Goal: Task Accomplishment & Management: Complete application form

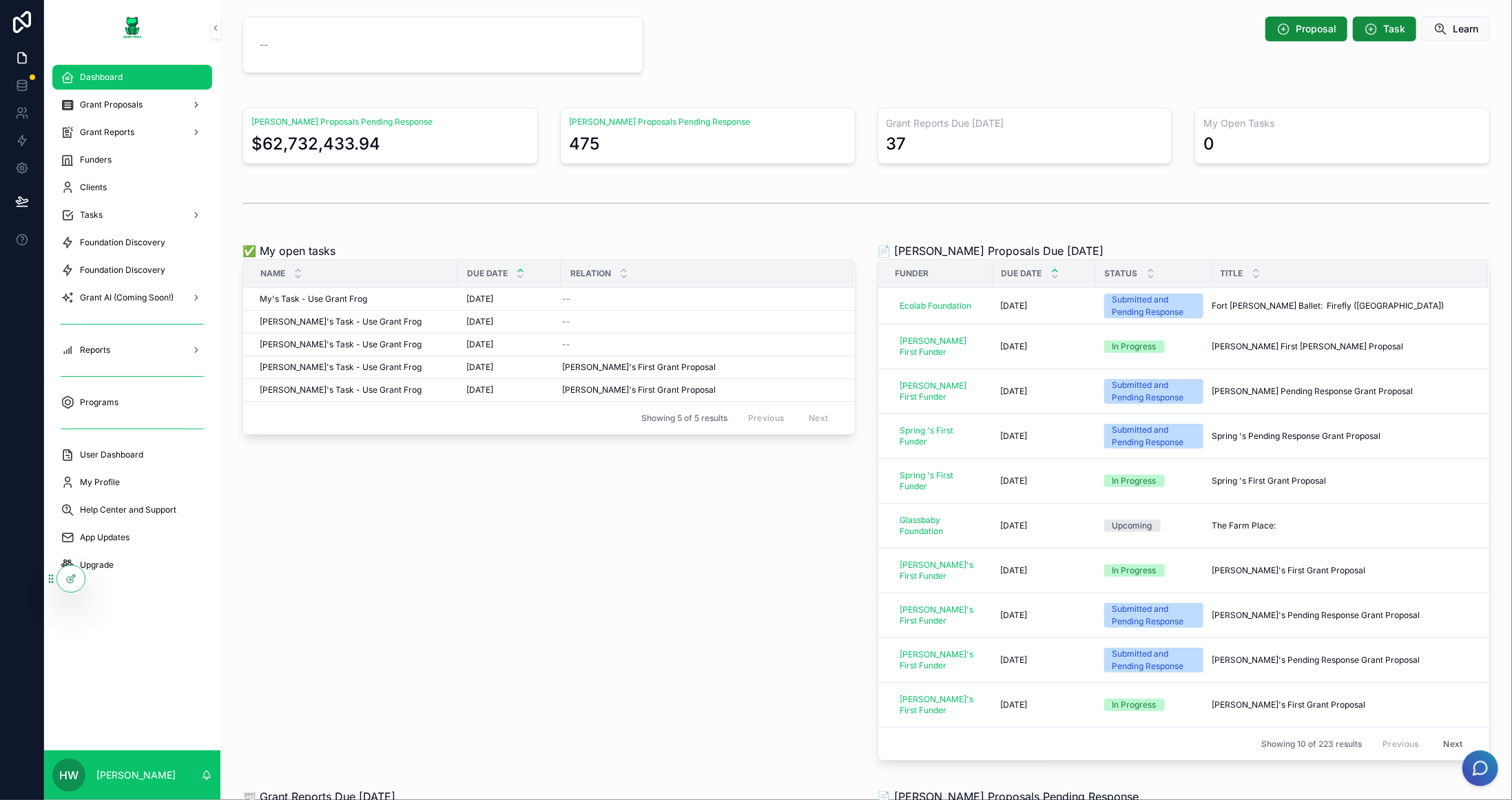
click at [140, 284] on div "Grant AI (Coming Soon!)" at bounding box center [132, 297] width 176 height 28
click at [143, 269] on span "Foundation Discovery" at bounding box center [123, 270] width 86 height 11
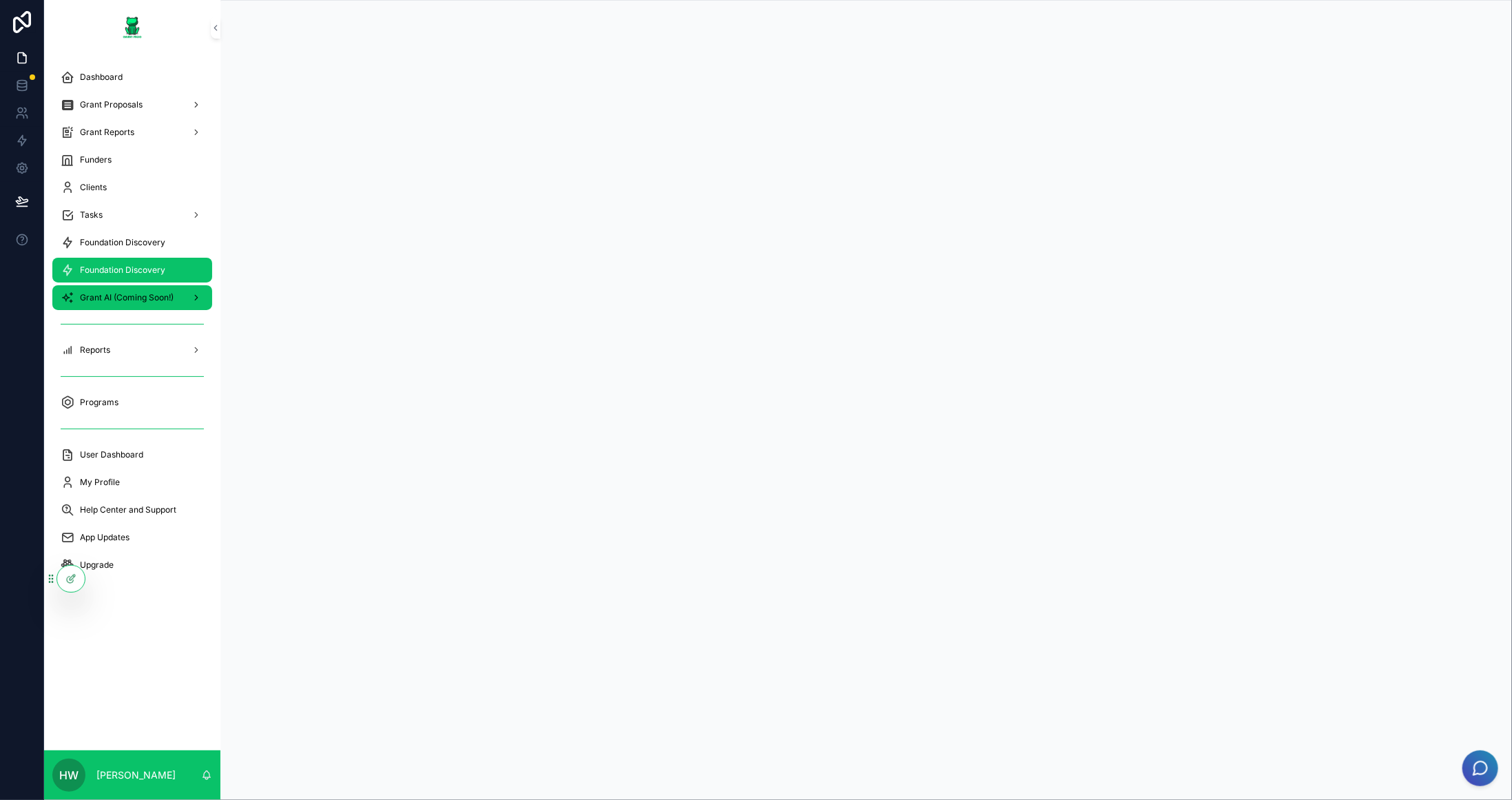
click at [135, 298] on span "Grant AI (Coming Soon!)" at bounding box center [127, 297] width 93 height 11
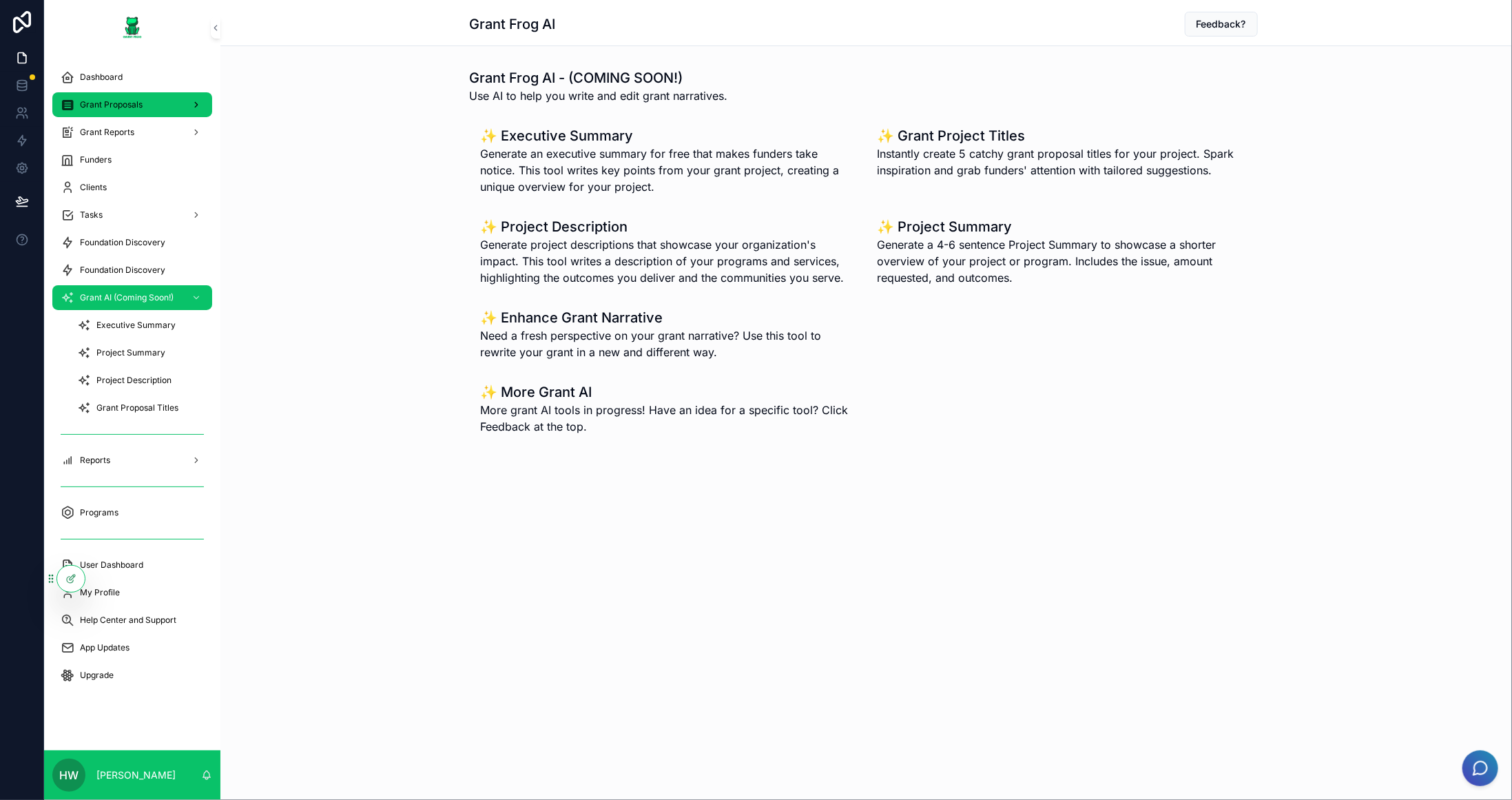
click at [120, 108] on span "Grant Proposals" at bounding box center [112, 105] width 63 height 11
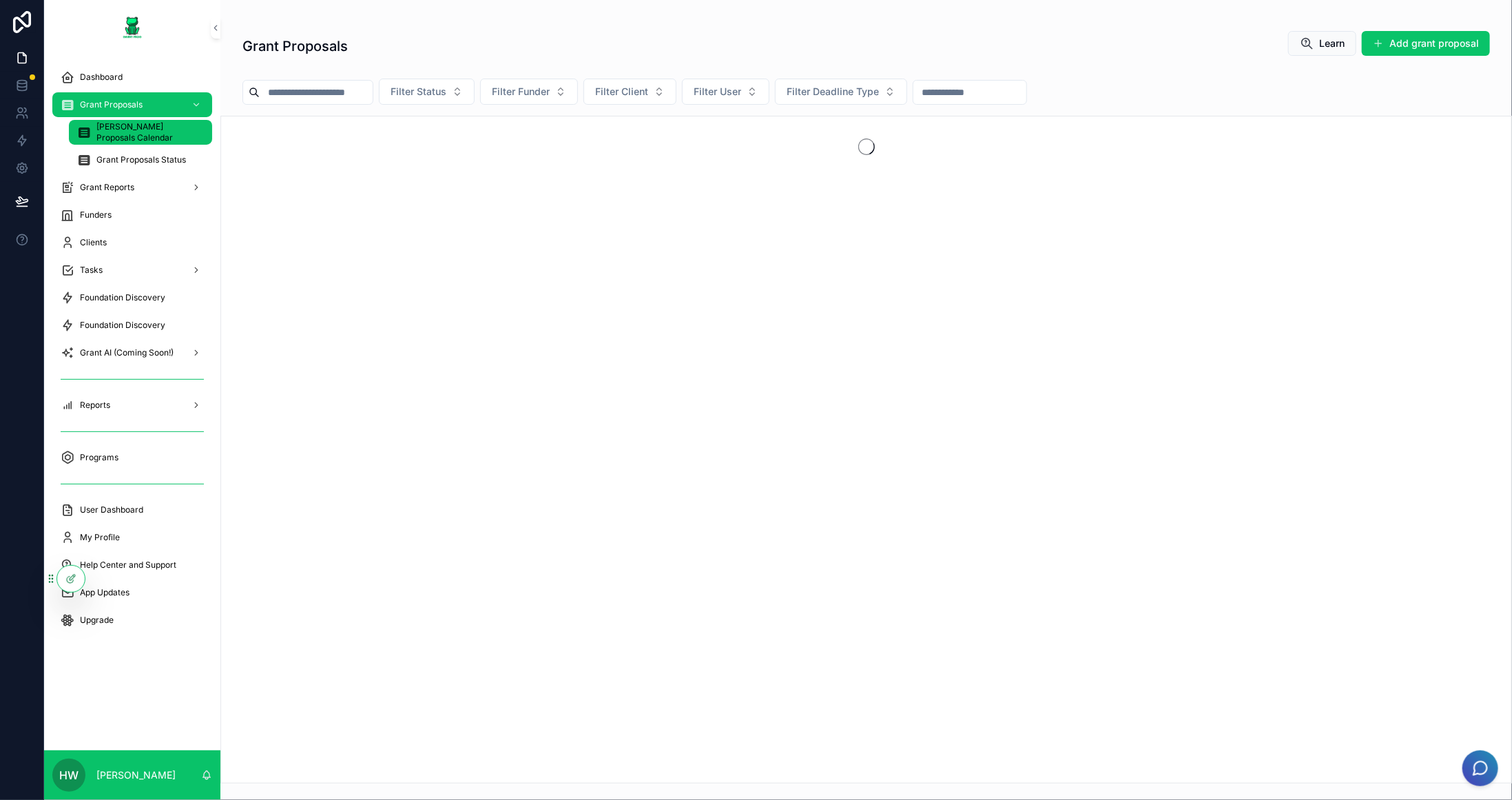
click at [138, 140] on div "[PERSON_NAME] Proposals Calendar" at bounding box center [140, 132] width 127 height 22
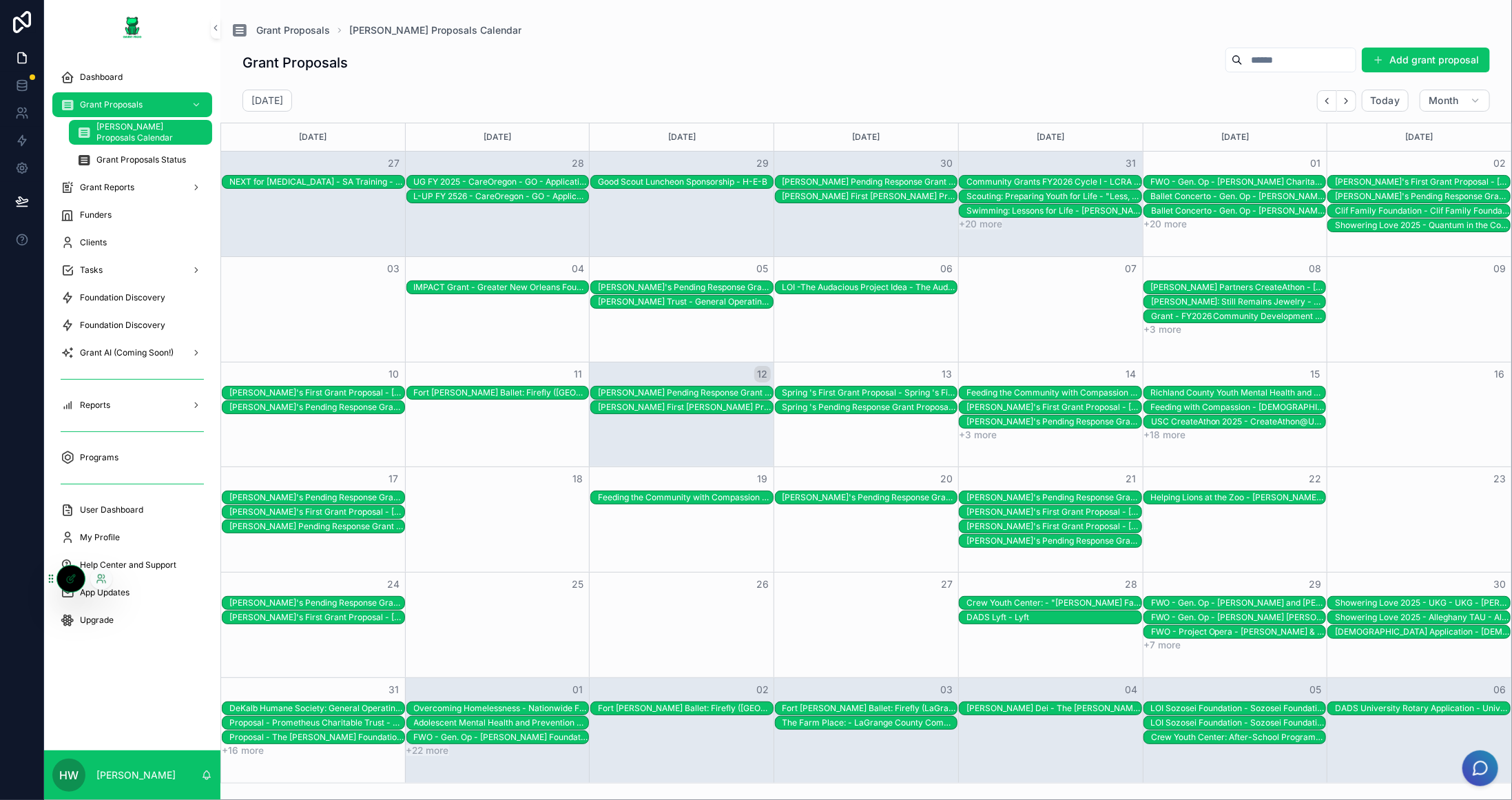
click at [107, 578] on div at bounding box center [101, 578] width 22 height 22
click at [100, 577] on icon at bounding box center [100, 577] width 4 height 4
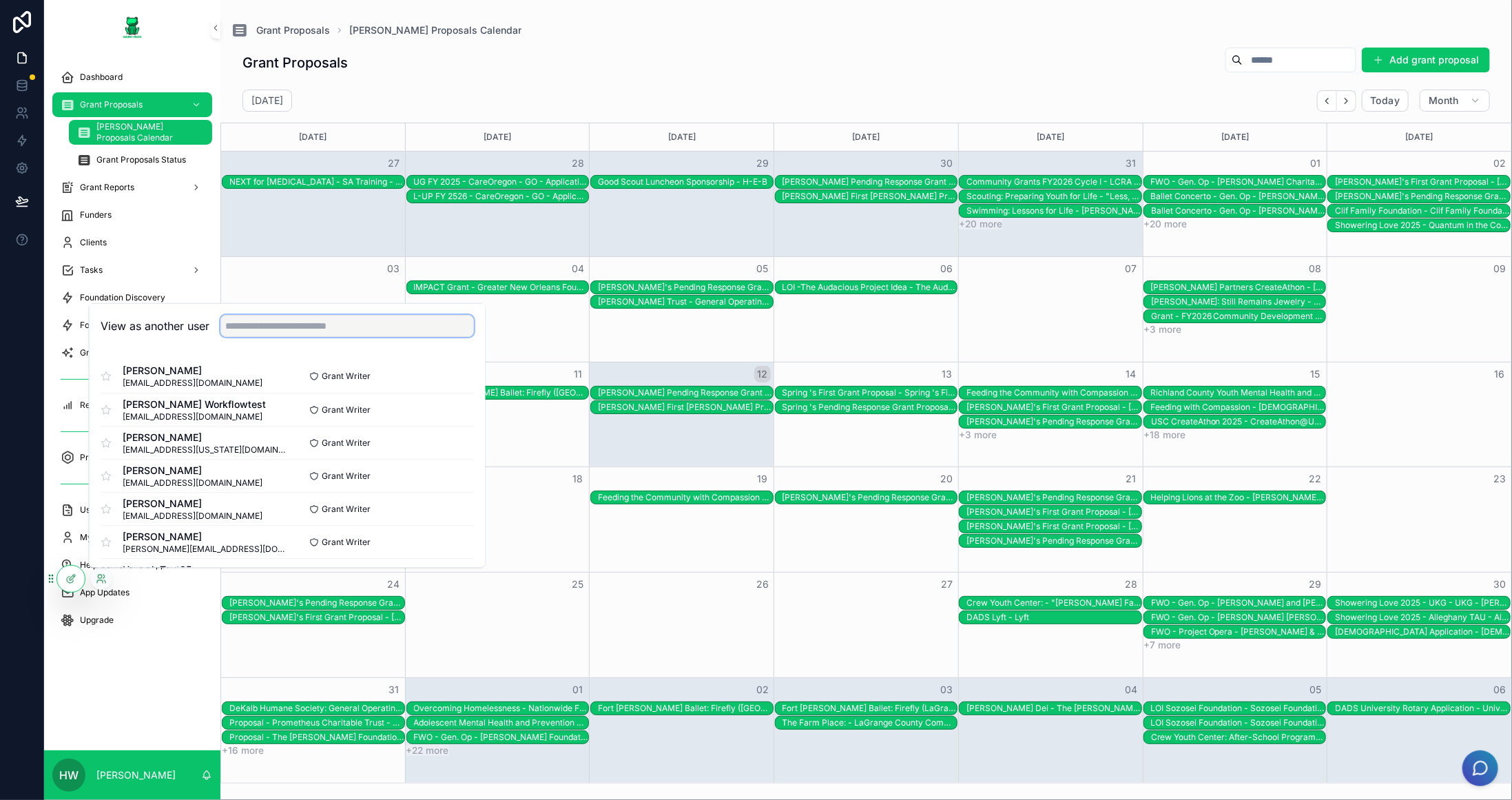
click at [292, 319] on input "text" at bounding box center [347, 325] width 254 height 22
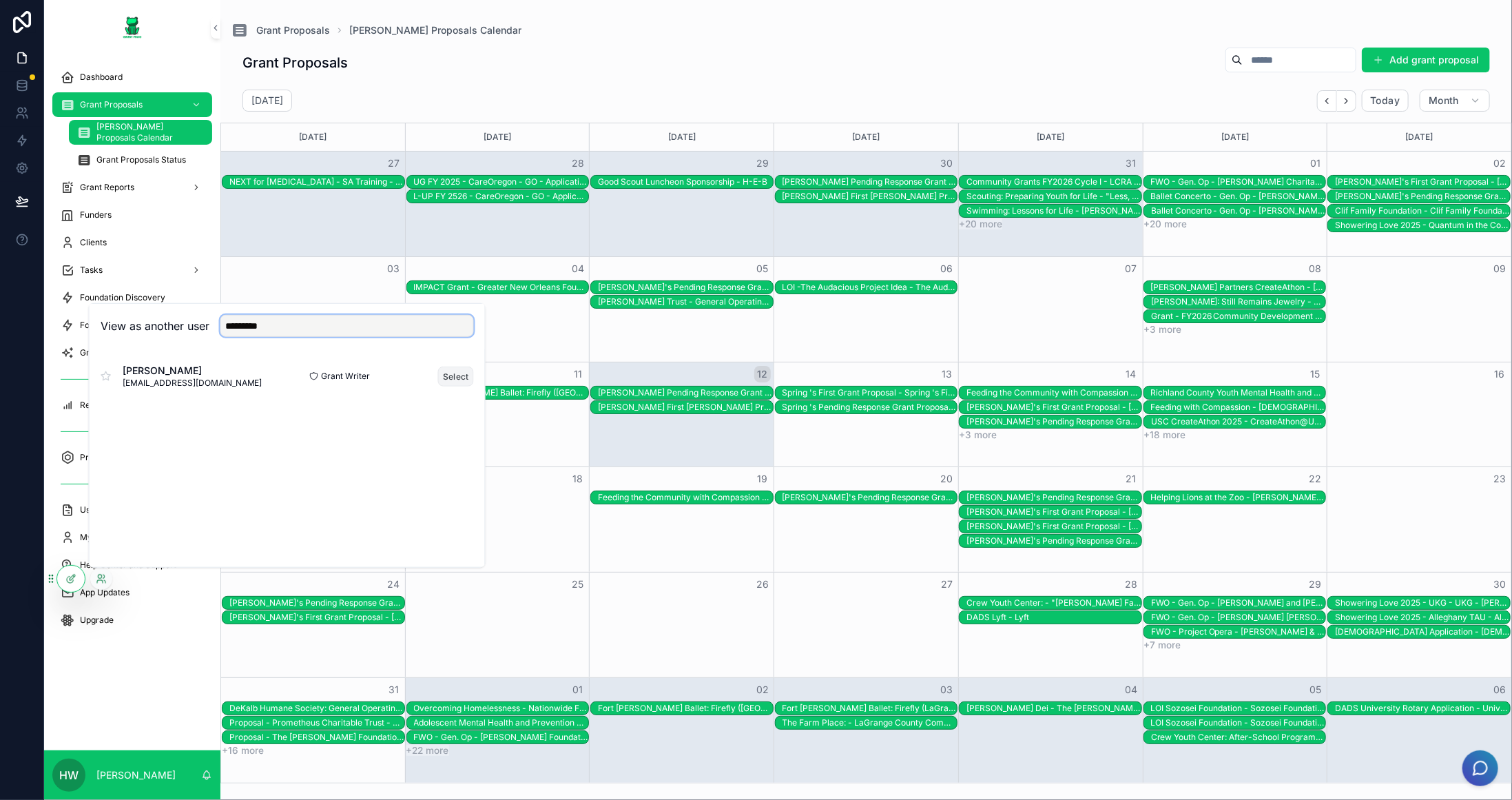
type input "*********"
click at [465, 374] on button "Select" at bounding box center [456, 376] width 36 height 20
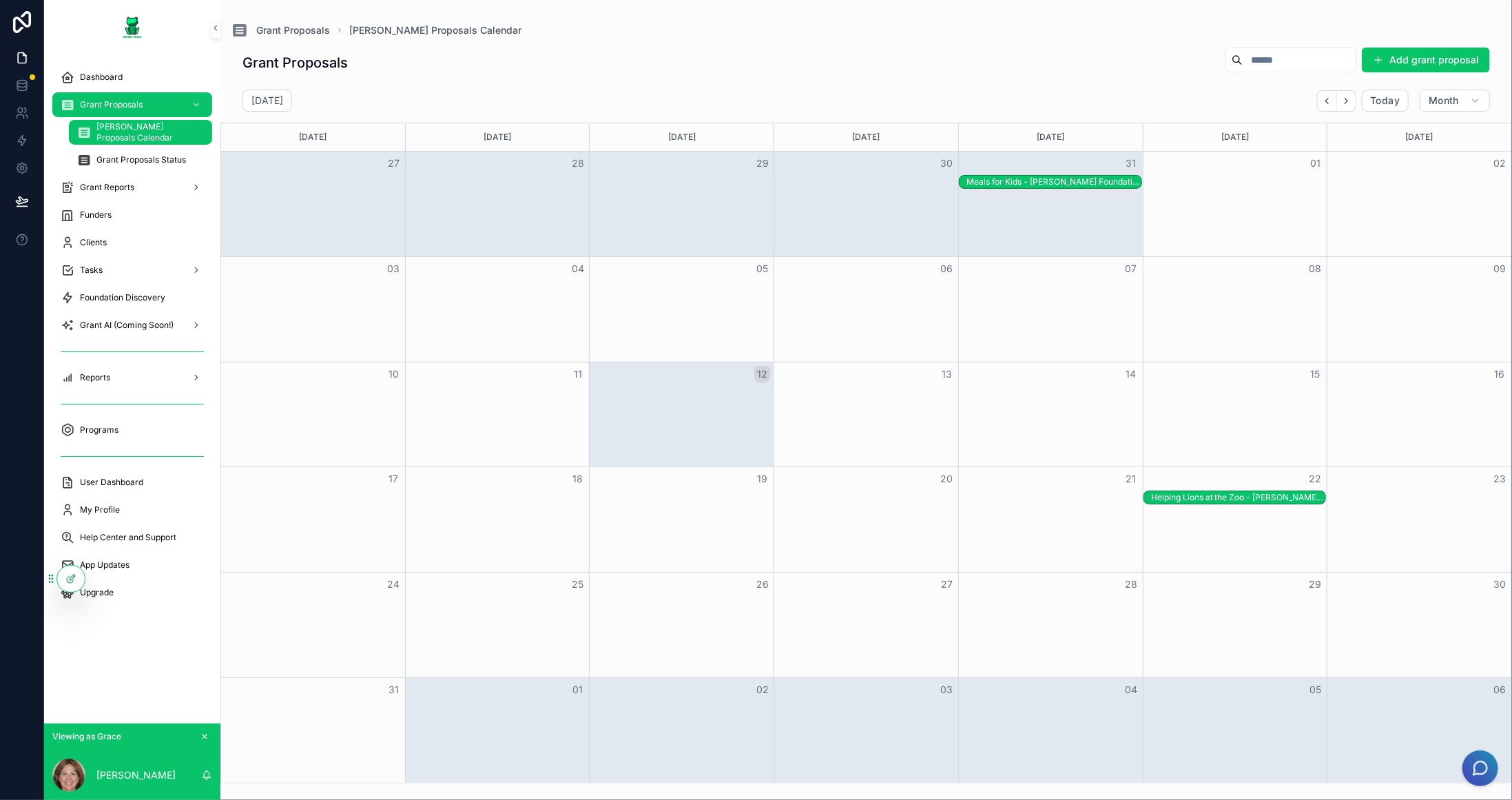
click at [723, 515] on div "Month View" at bounding box center [682, 520] width 185 height 105
click at [738, 605] on div "Month View" at bounding box center [682, 625] width 185 height 105
click at [1400, 73] on div "[PERSON_NAME] Proposals Add grant proposal" at bounding box center [866, 62] width 1247 height 31
click at [1407, 63] on button "Add grant proposal" at bounding box center [1425, 60] width 128 height 25
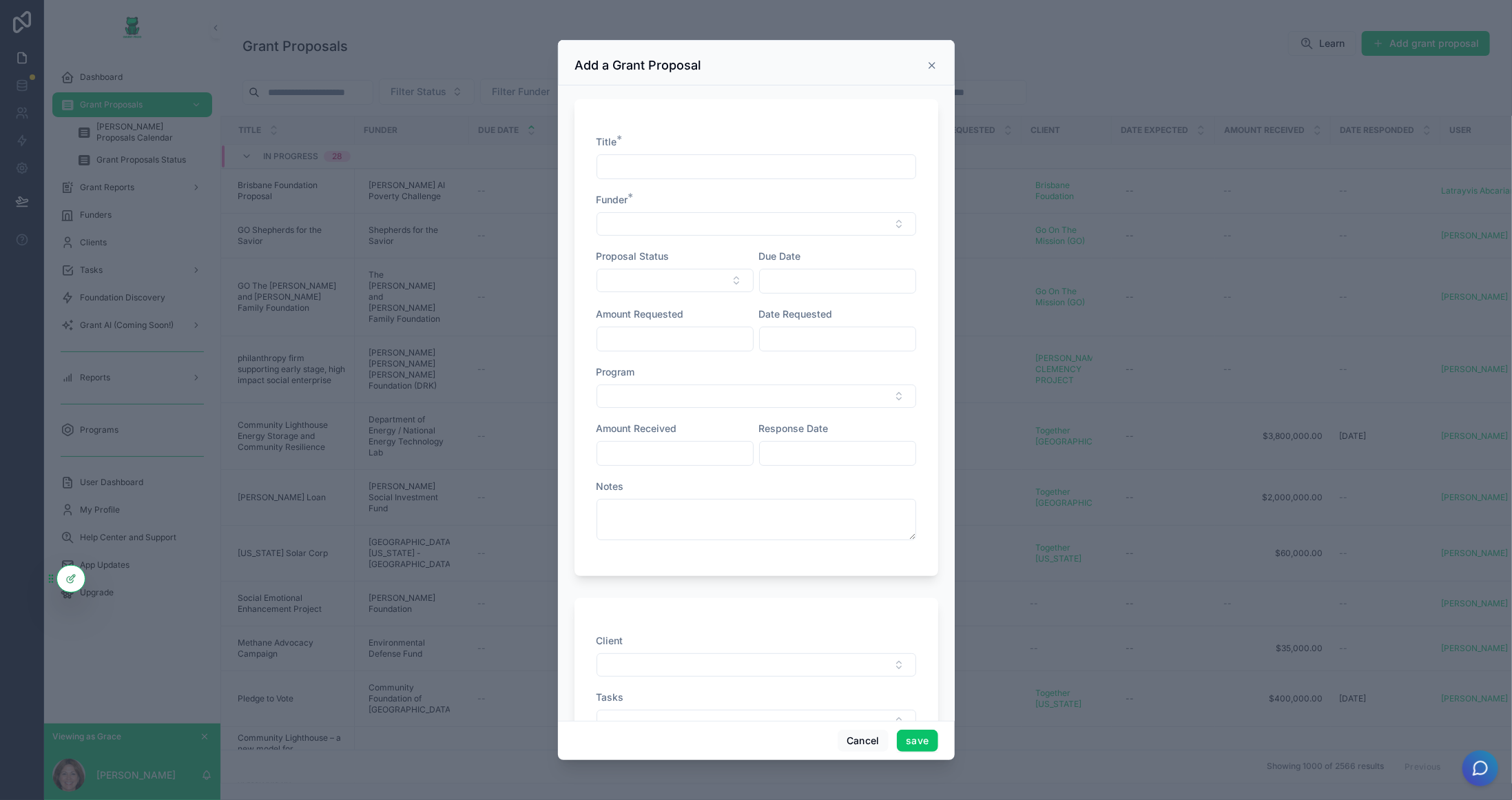
click at [649, 180] on div "Title * Funder * Proposal Status Due Date Amount Requested Date Requested Progr…" at bounding box center [756, 344] width 319 height 419
click at [662, 165] on input "scrollable content" at bounding box center [756, 167] width 318 height 19
type input "*******"
type input "**********"
click at [759, 217] on button "Select Button" at bounding box center [756, 224] width 319 height 24
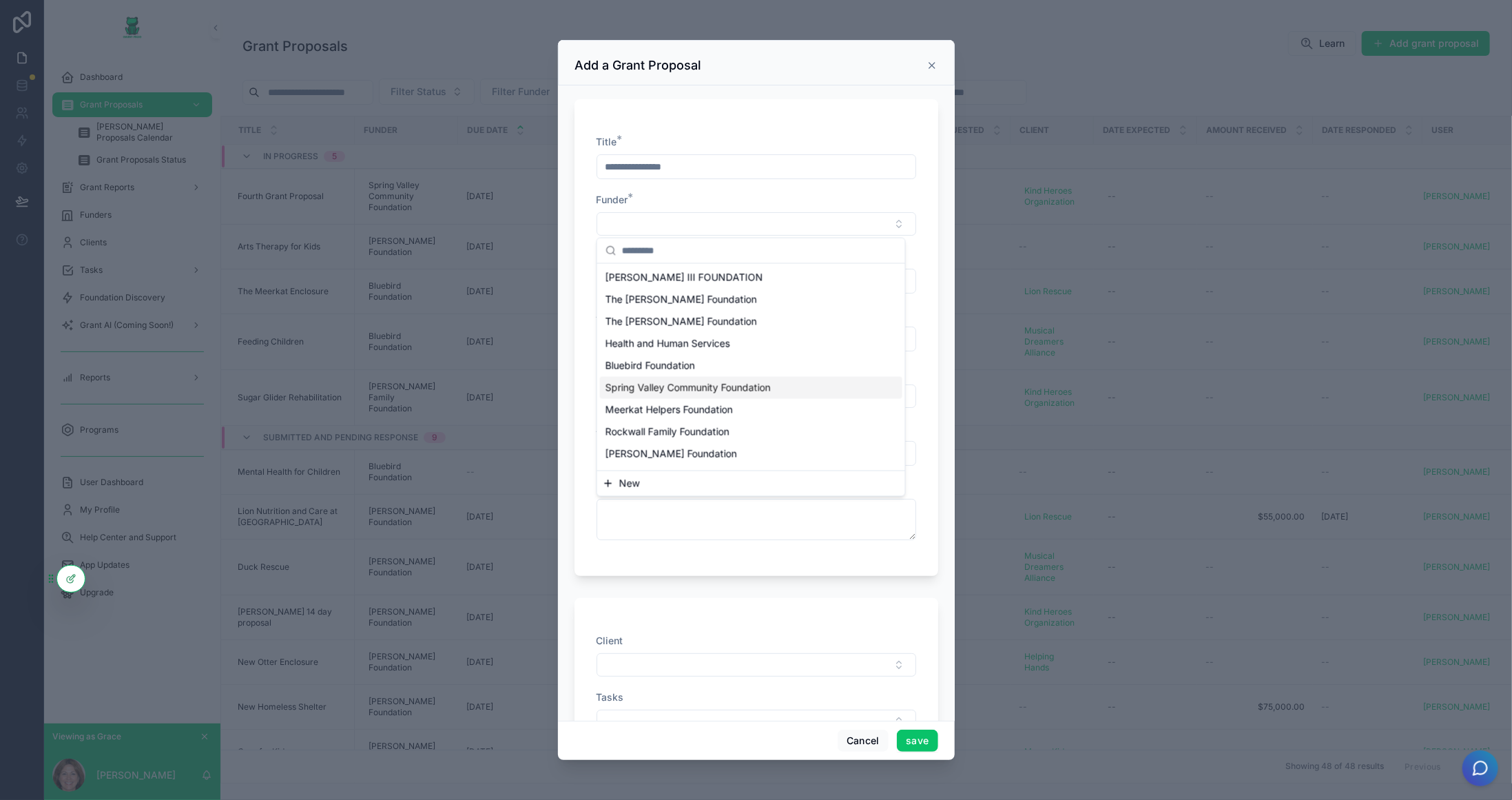
click at [721, 383] on span "Spring Valley Community Foundation" at bounding box center [687, 388] width 165 height 13
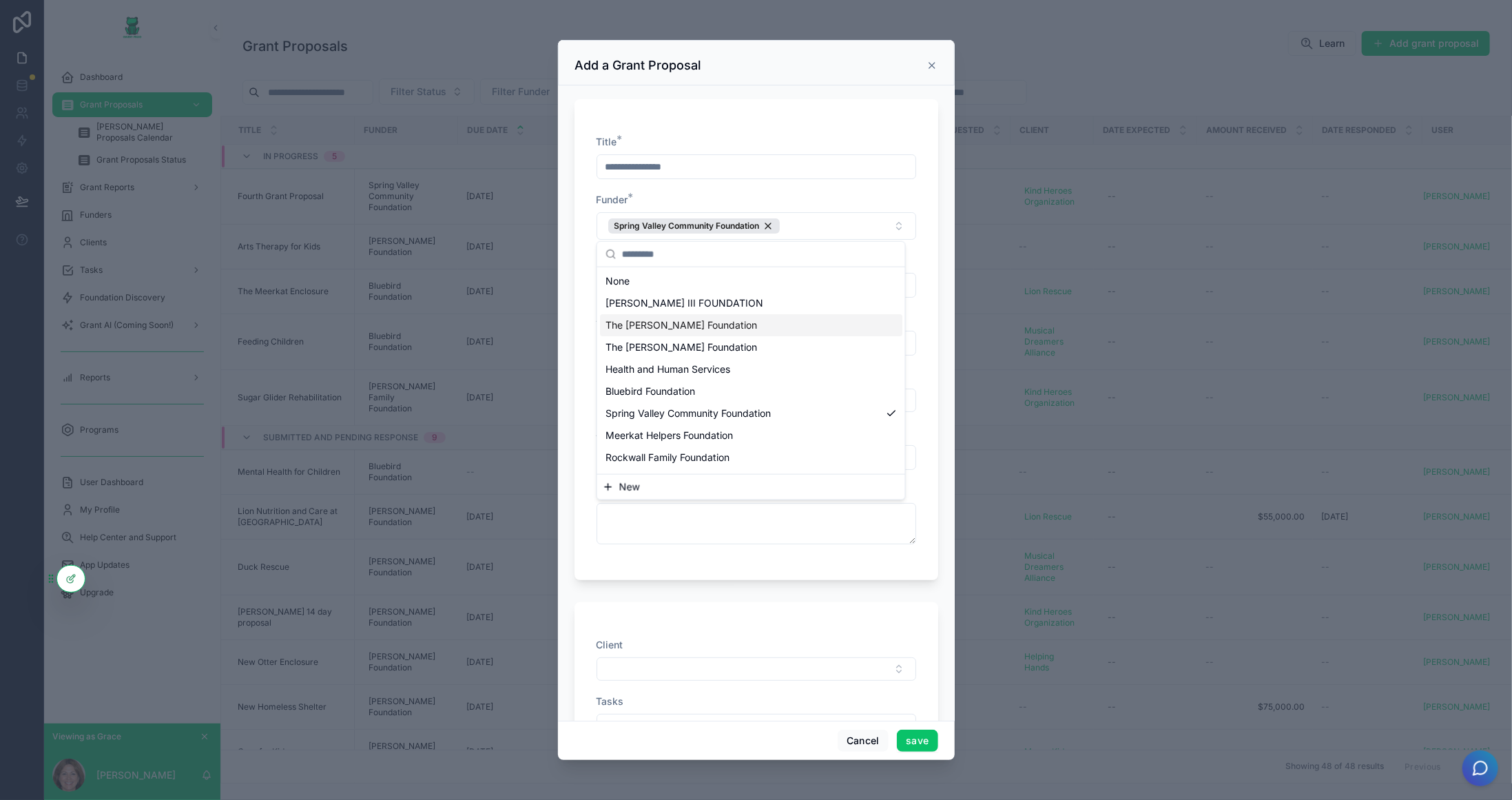
click at [588, 326] on div "**********" at bounding box center [756, 339] width 363 height 481
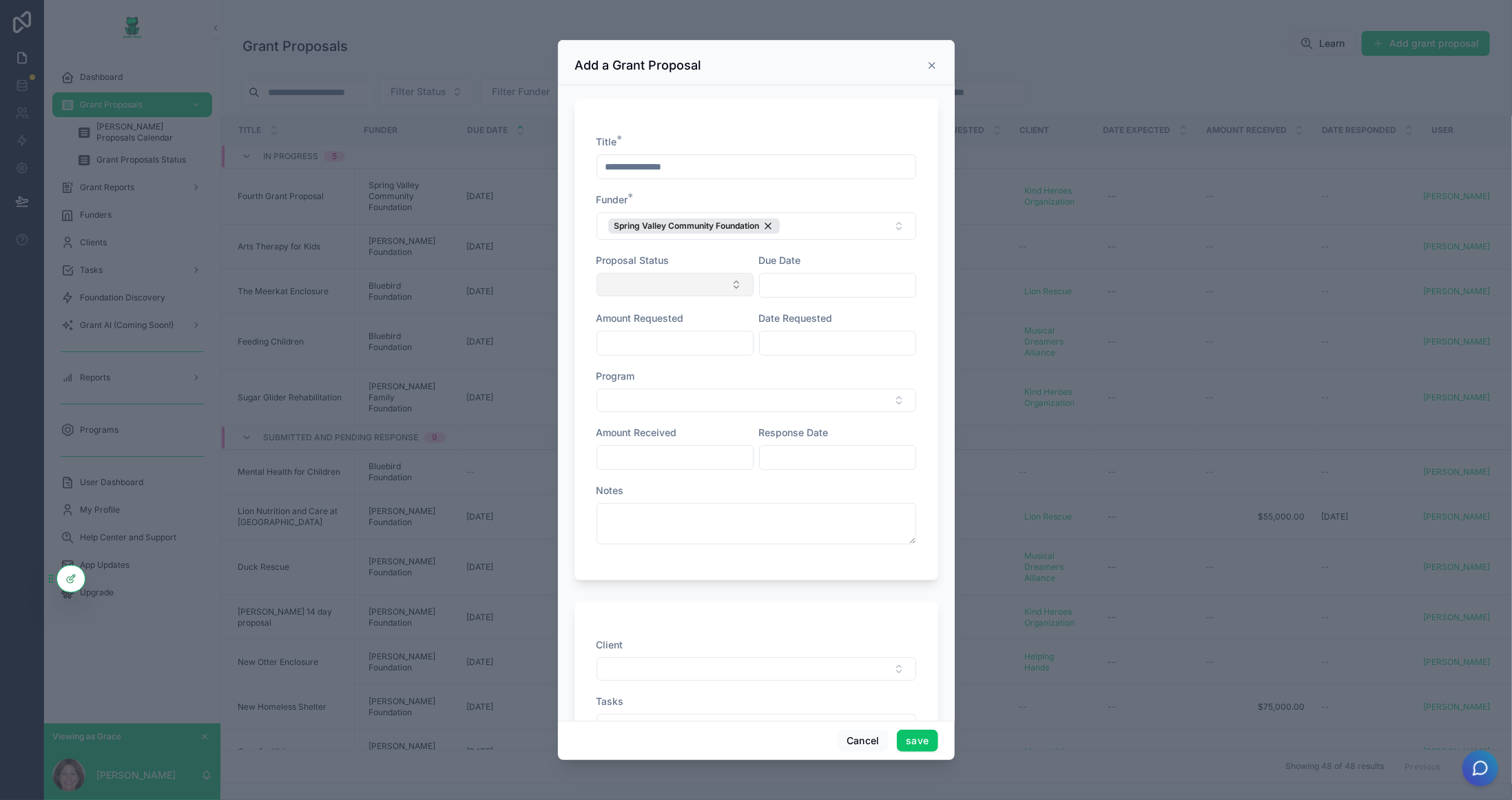
click at [728, 279] on button "Select Button" at bounding box center [675, 284] width 157 height 24
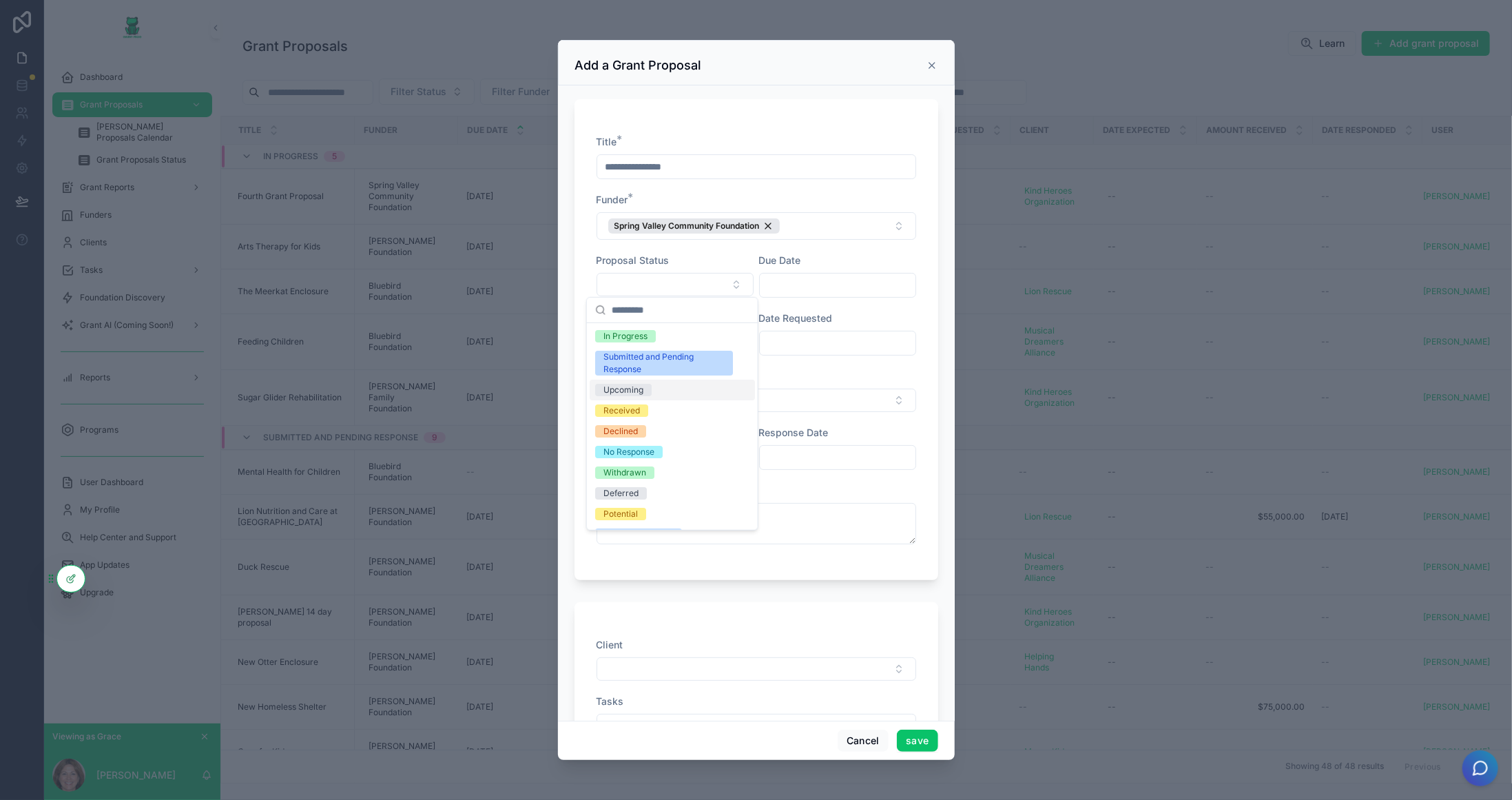
click at [676, 388] on div "Upcoming" at bounding box center [671, 390] width 165 height 21
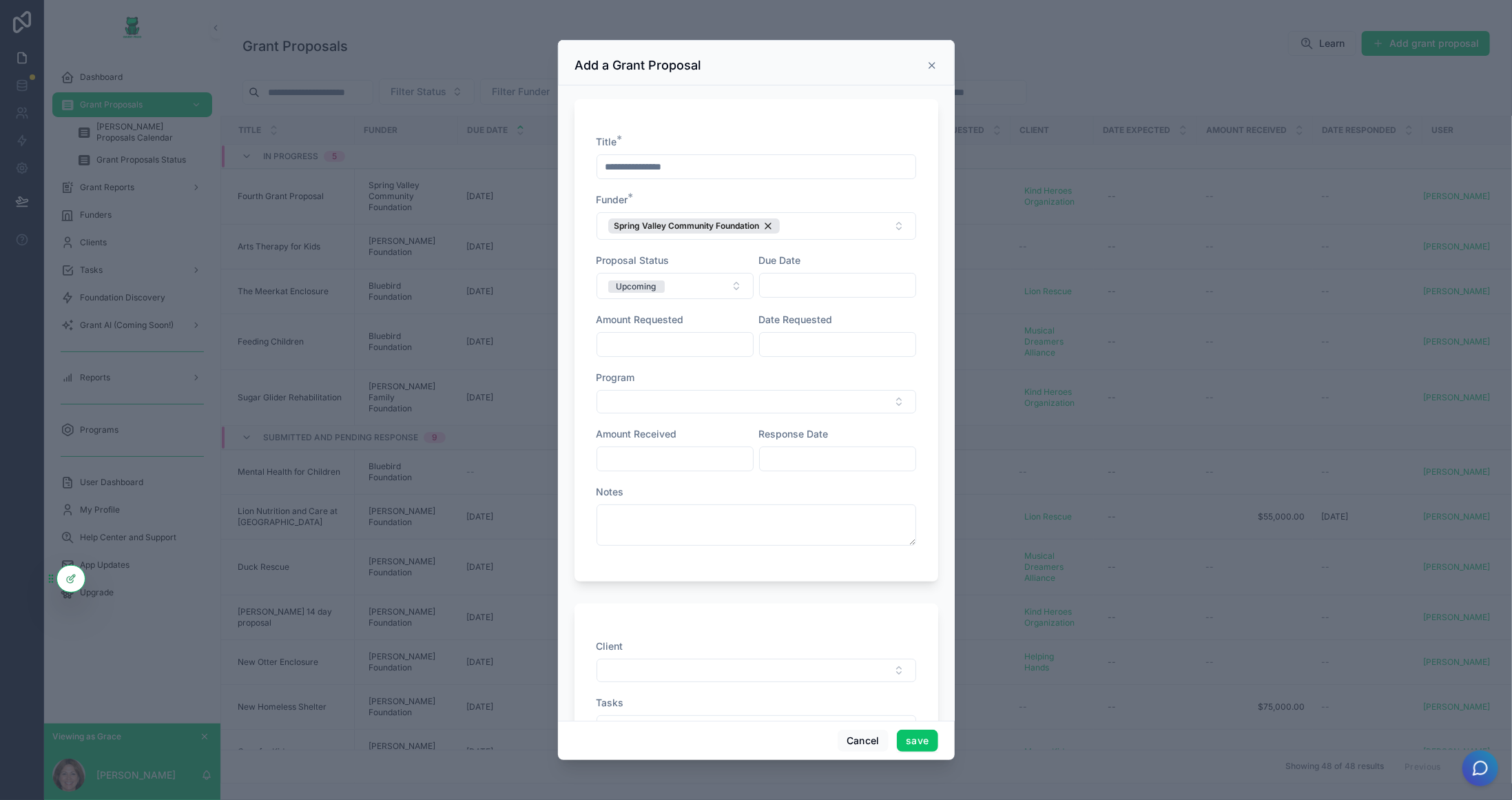
click at [811, 277] on input "scrollable content" at bounding box center [837, 285] width 155 height 19
click at [805, 492] on button "19" at bounding box center [806, 489] width 25 height 25
type input "*********"
click at [681, 393] on button "Select Button" at bounding box center [756, 401] width 319 height 24
click at [587, 359] on div "**********" at bounding box center [756, 340] width 363 height 482
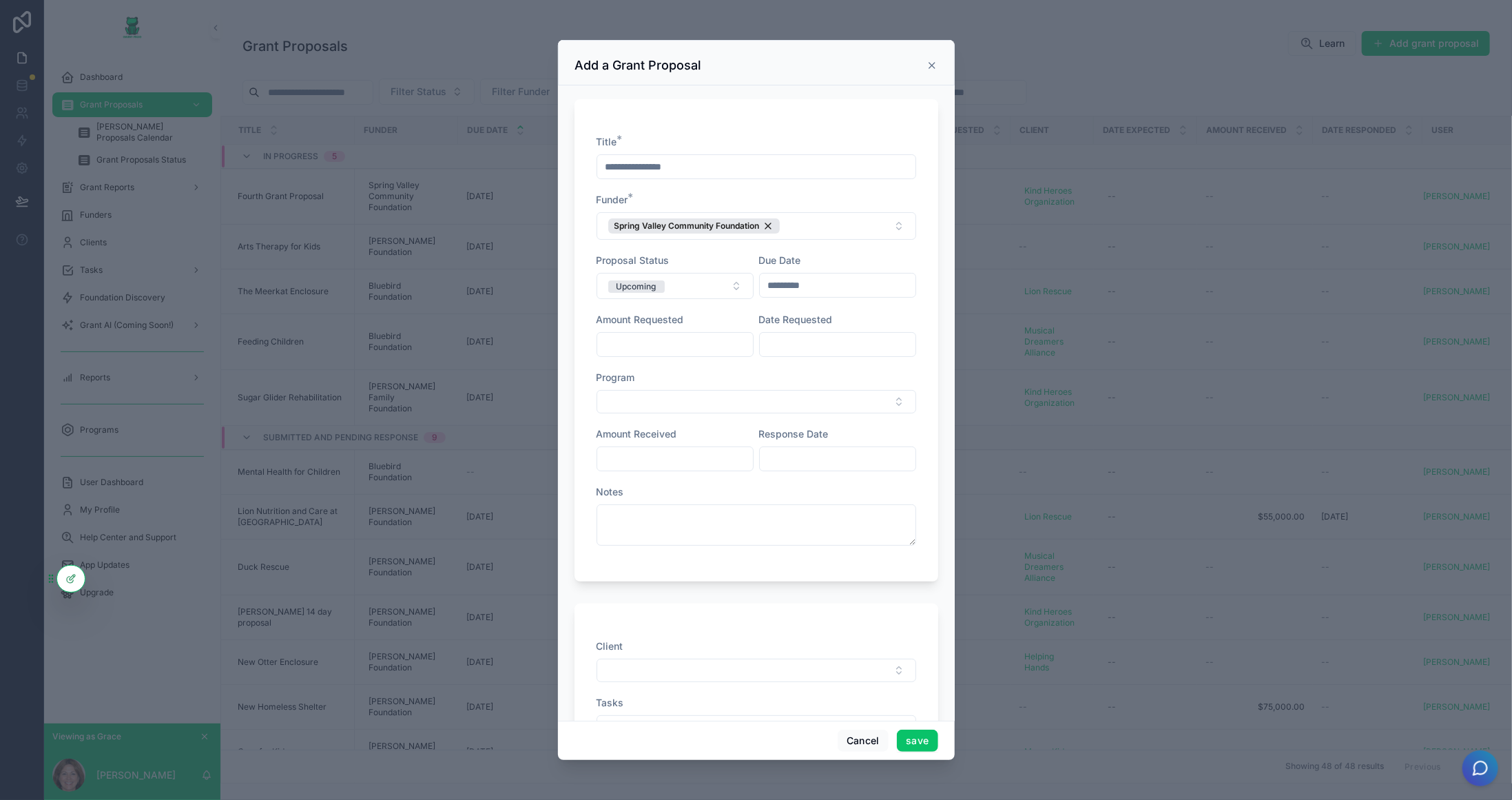
click at [653, 326] on div "Amount Requested" at bounding box center [675, 335] width 157 height 44
click at [654, 336] on input "scrollable content" at bounding box center [674, 344] width 155 height 19
type input "**********"
click at [667, 584] on form "**********" at bounding box center [756, 439] width 363 height 697
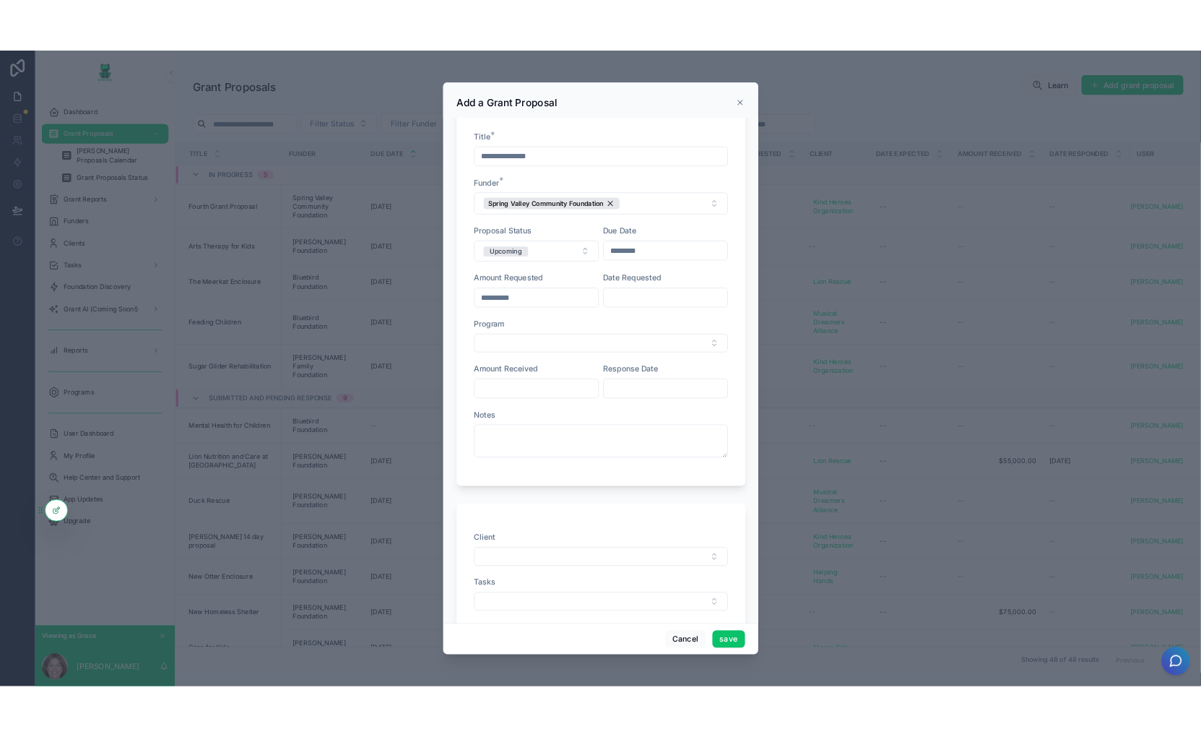
scroll to position [77, 0]
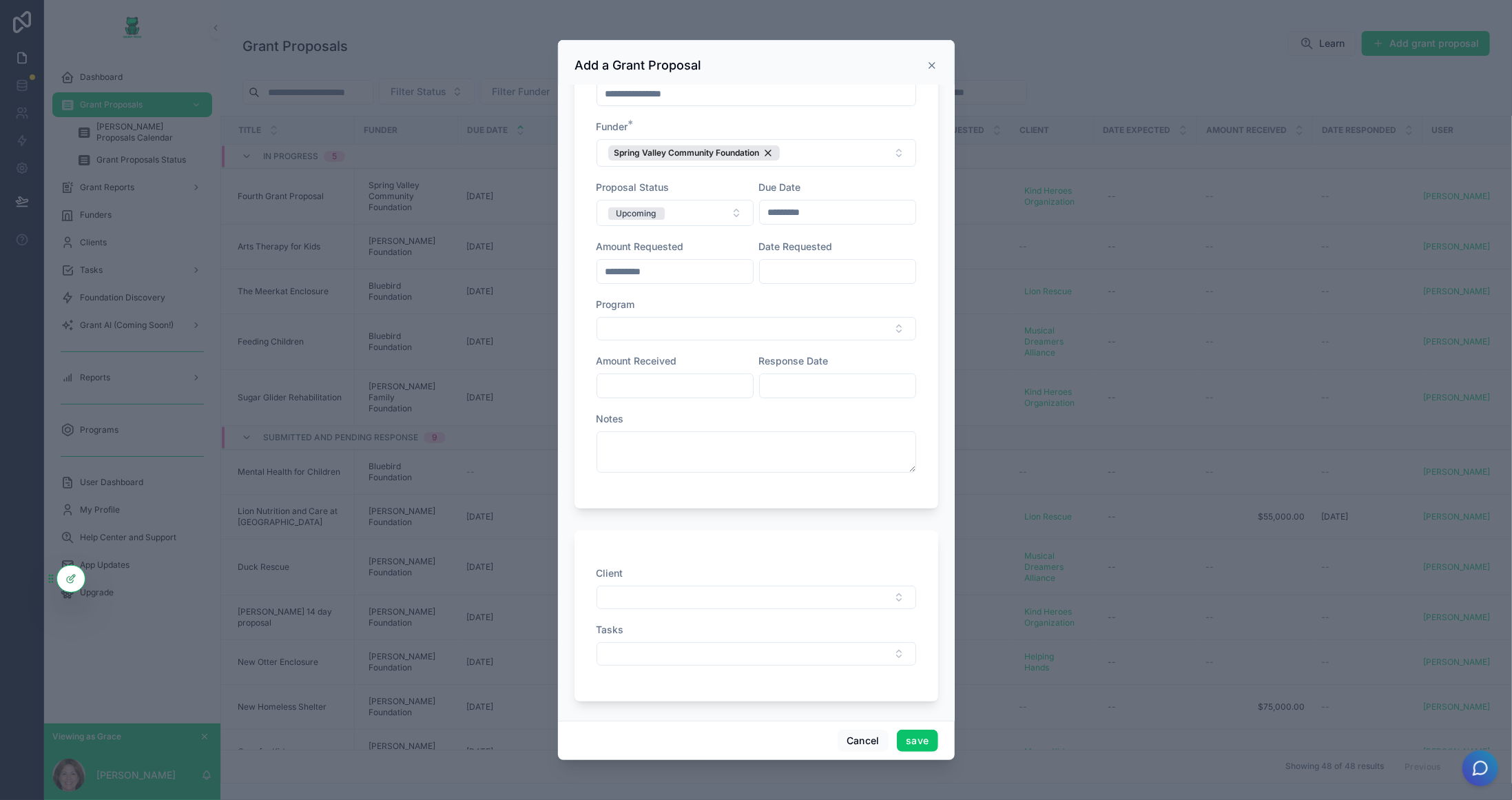
click at [912, 742] on button "save" at bounding box center [917, 740] width 41 height 22
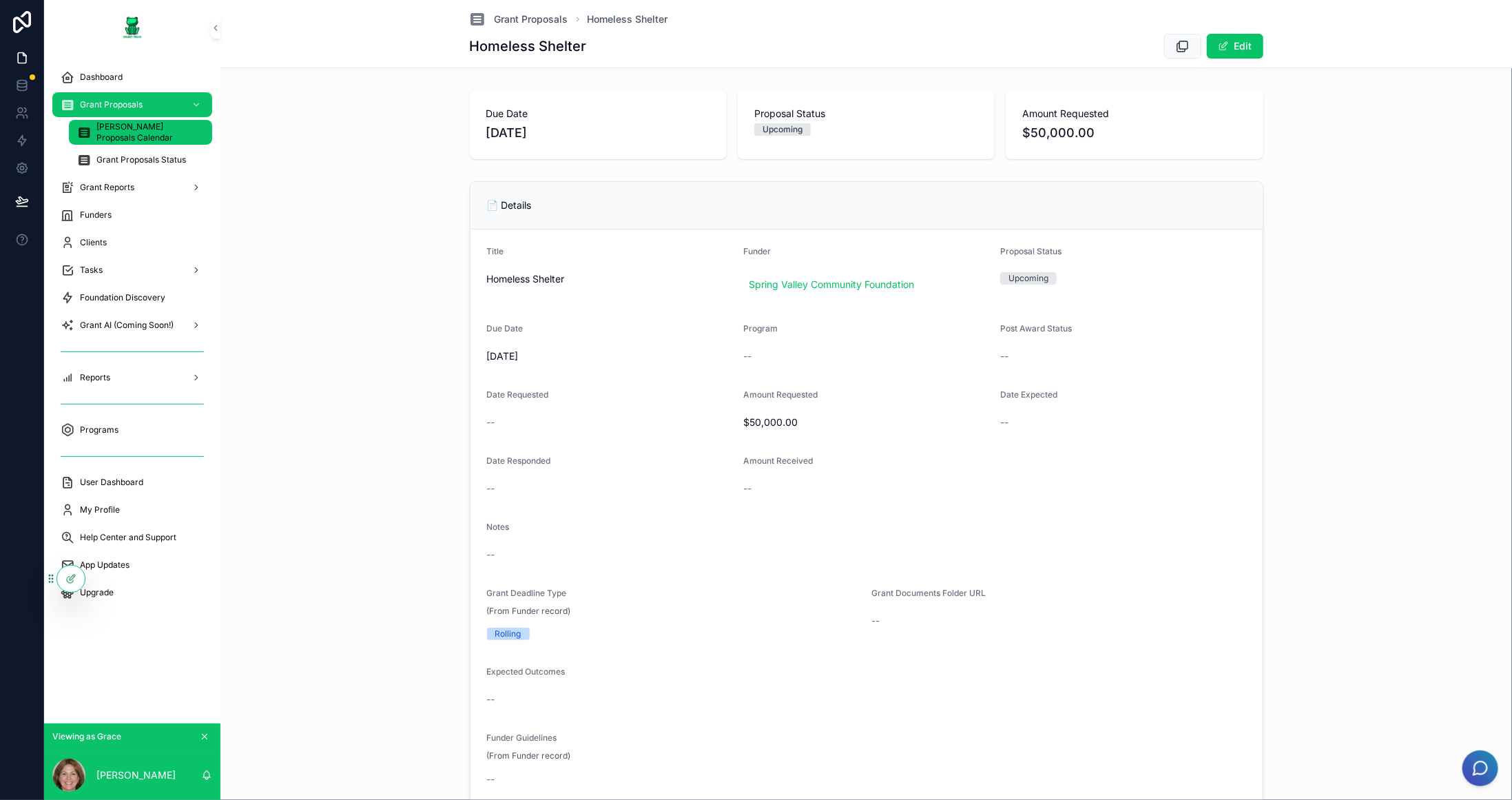
click at [144, 124] on div "[PERSON_NAME] Proposals Calendar" at bounding box center [140, 132] width 127 height 22
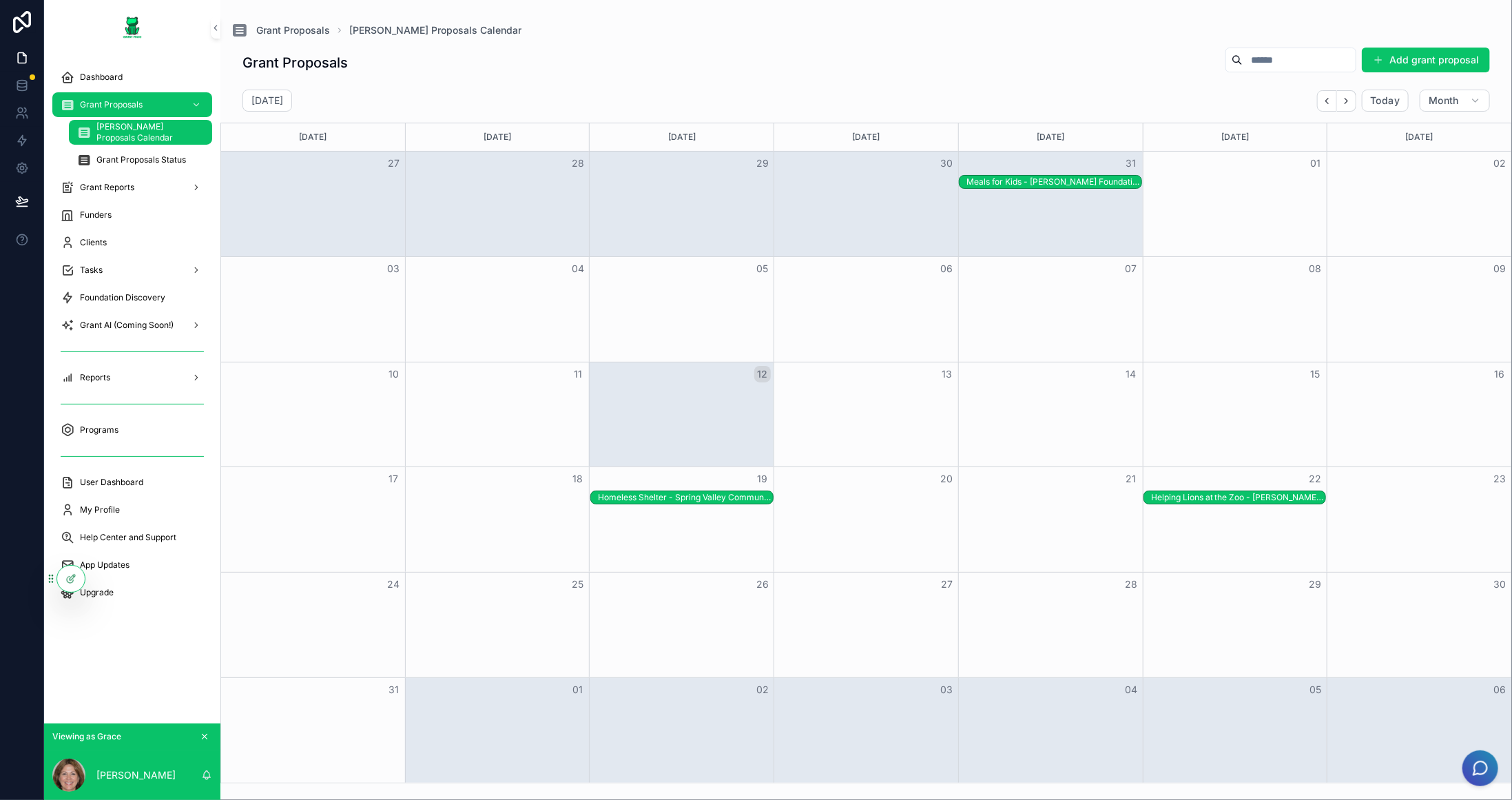
click at [987, 92] on div "August 2025 Today Month" at bounding box center [866, 100] width 1292 height 22
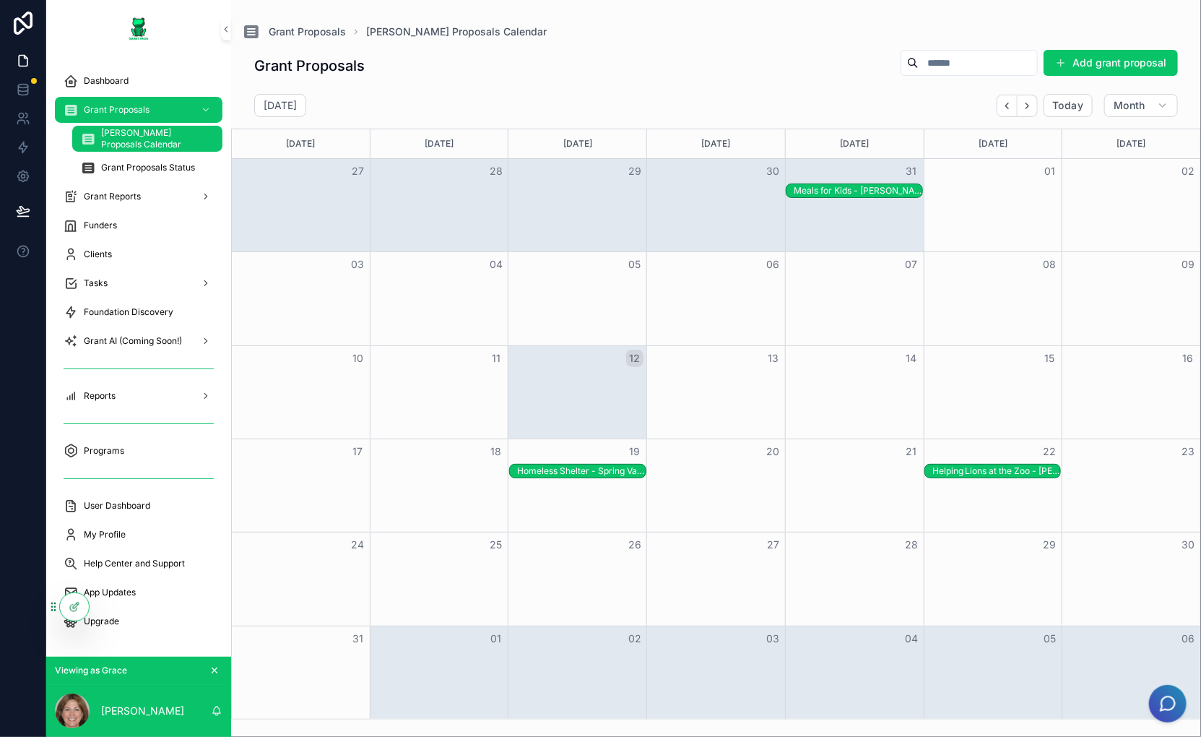
click at [818, 255] on div "07" at bounding box center [854, 264] width 139 height 25
click at [155, 337] on span "Grant AI (Coming Soon!)" at bounding box center [133, 341] width 98 height 12
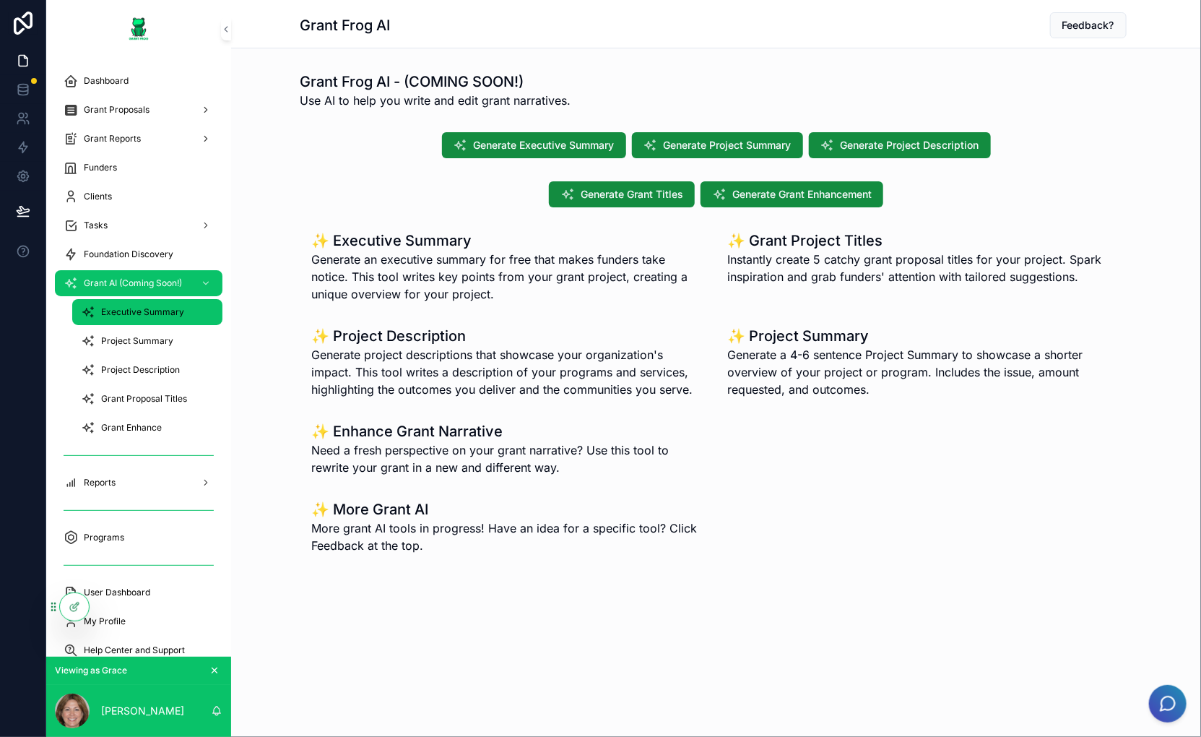
click at [150, 320] on div "Executive Summary" at bounding box center [147, 312] width 133 height 23
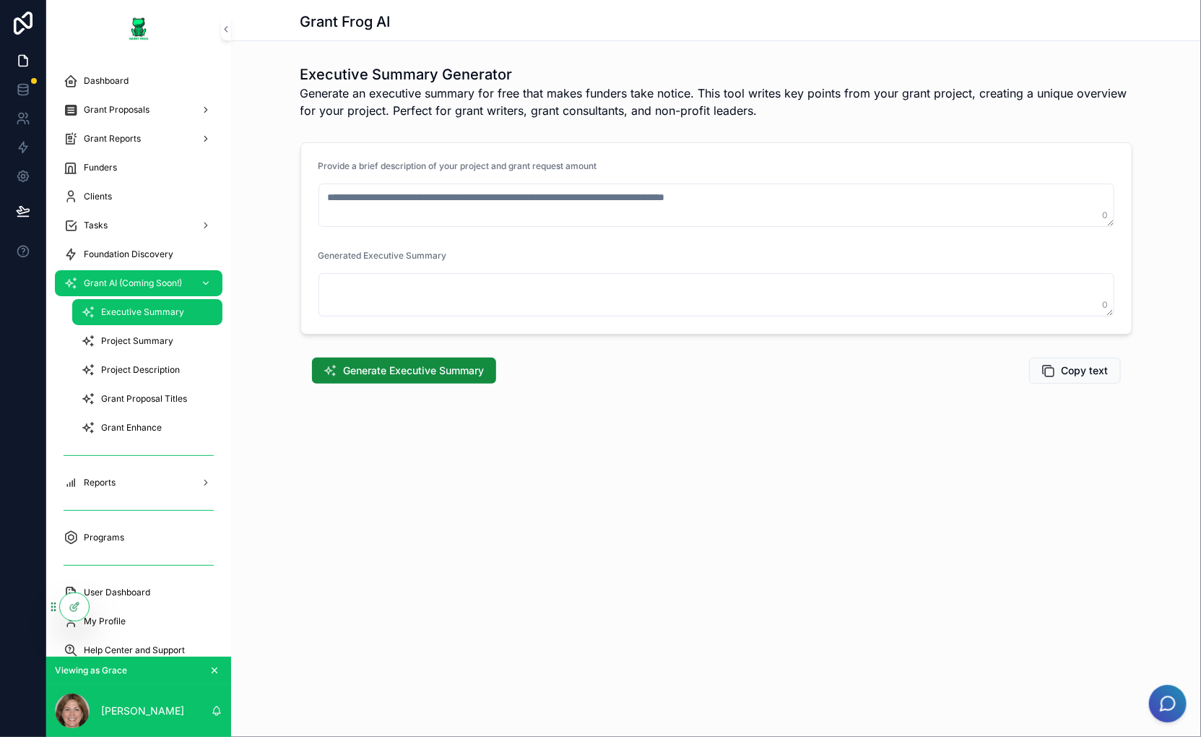
click at [131, 281] on span "Grant AI (Coming Soon!)" at bounding box center [133, 283] width 98 height 12
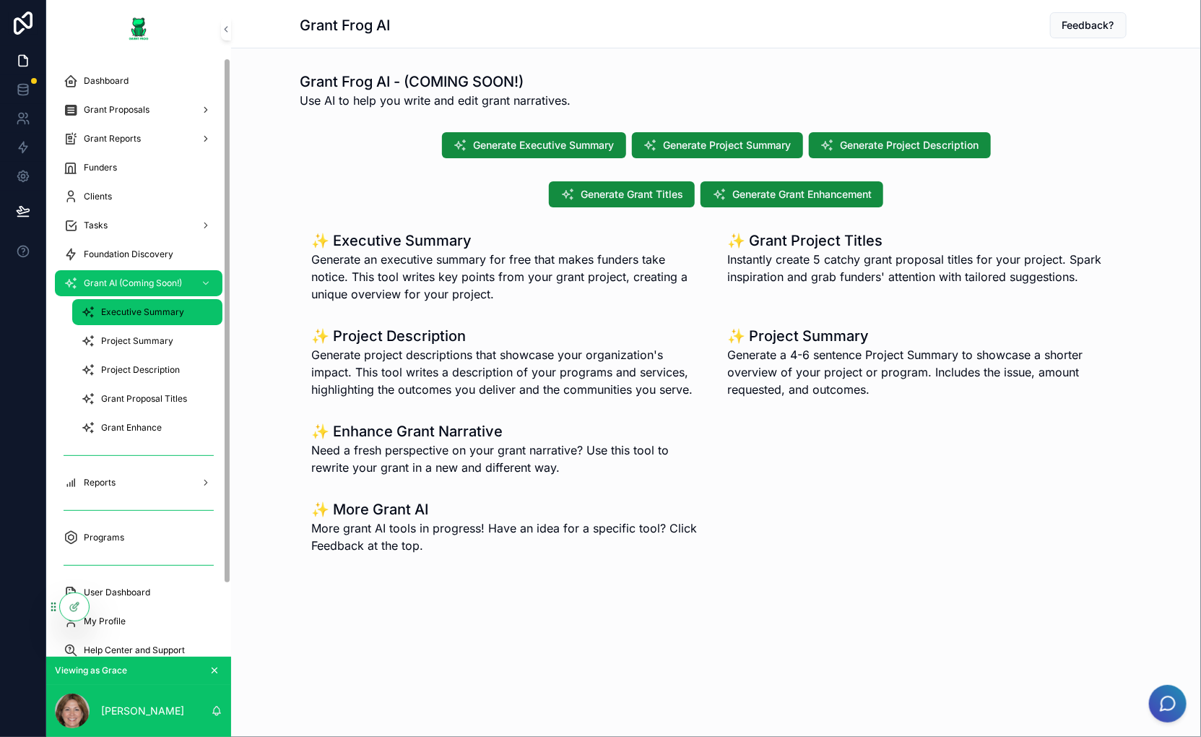
click at [146, 319] on div "Executive Summary" at bounding box center [147, 312] width 133 height 23
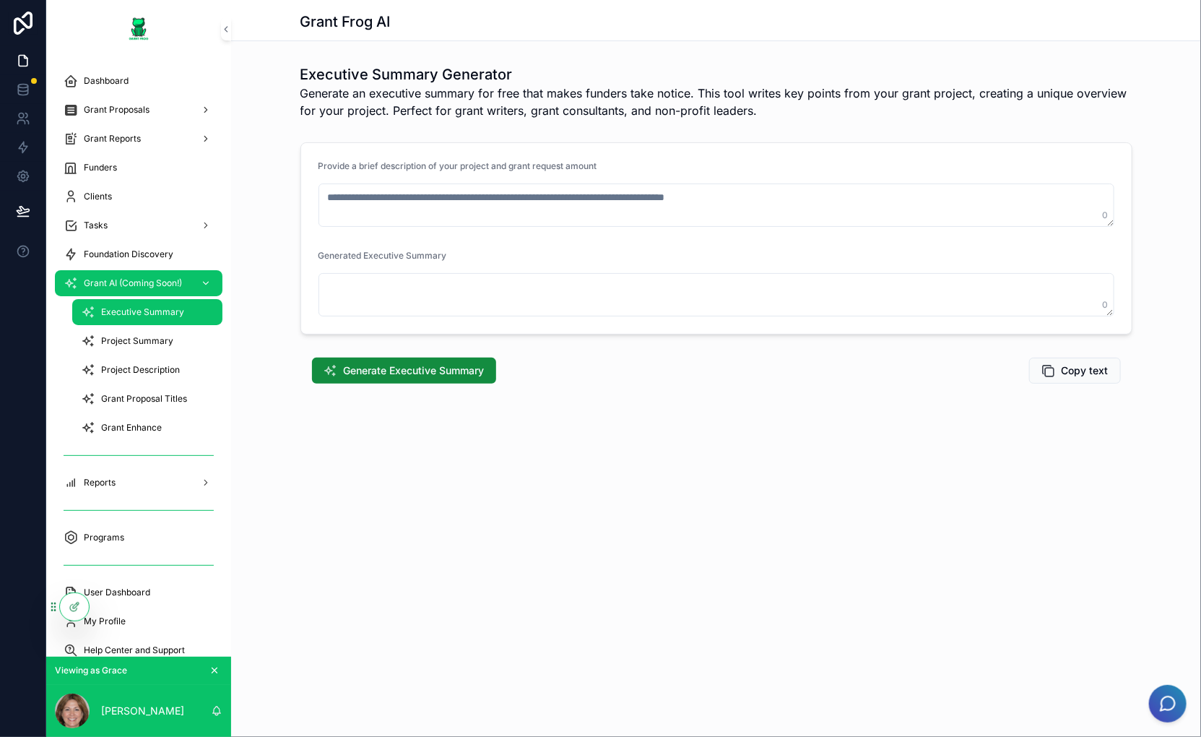
click at [139, 280] on span "Grant AI (Coming Soon!)" at bounding box center [133, 283] width 98 height 12
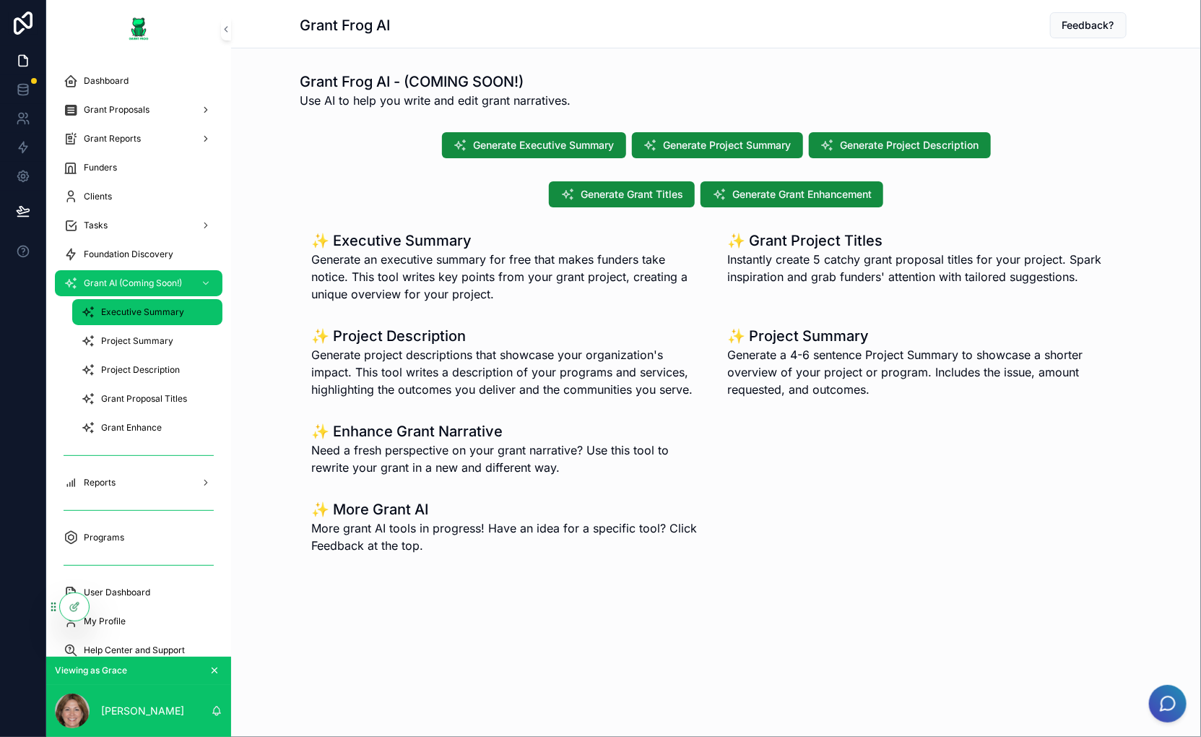
click at [130, 314] on span "Executive Summary" at bounding box center [142, 312] width 83 height 12
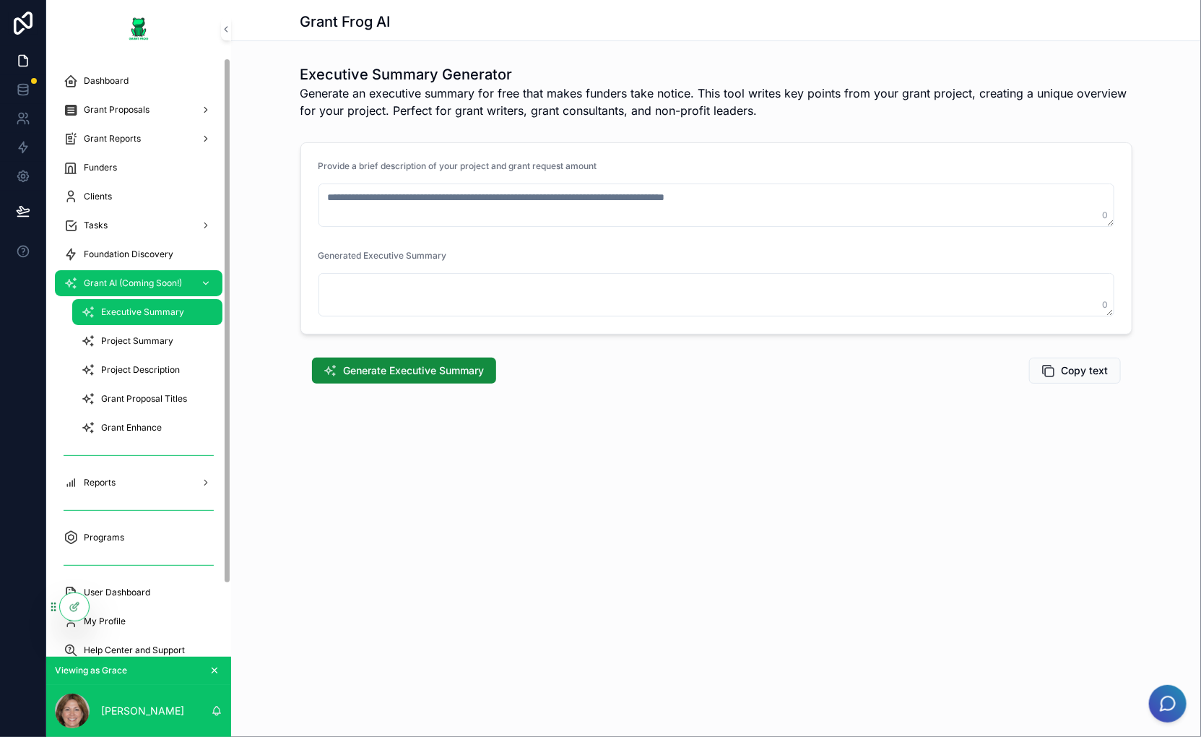
click at [123, 290] on div "Grant AI (Coming Soon!)" at bounding box center [139, 283] width 150 height 23
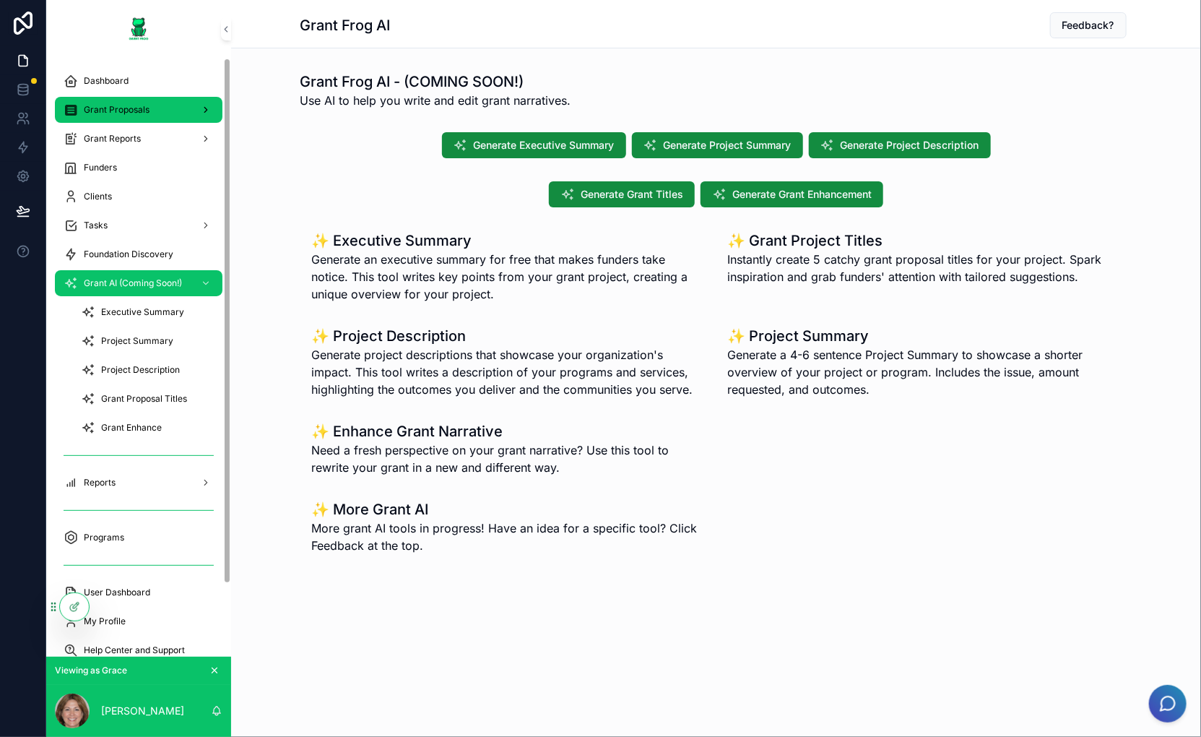
click at [138, 117] on div "Grant Proposals" at bounding box center [139, 109] width 150 height 23
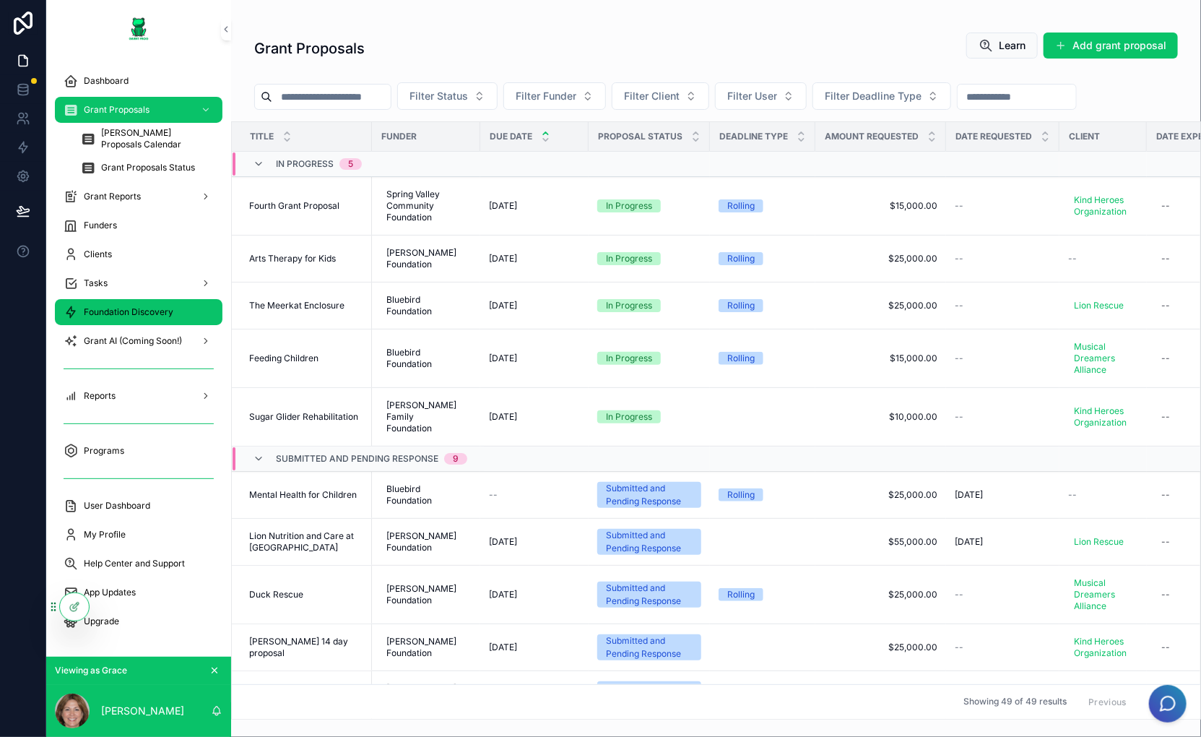
click at [127, 303] on div "Foundation Discovery" at bounding box center [139, 312] width 150 height 23
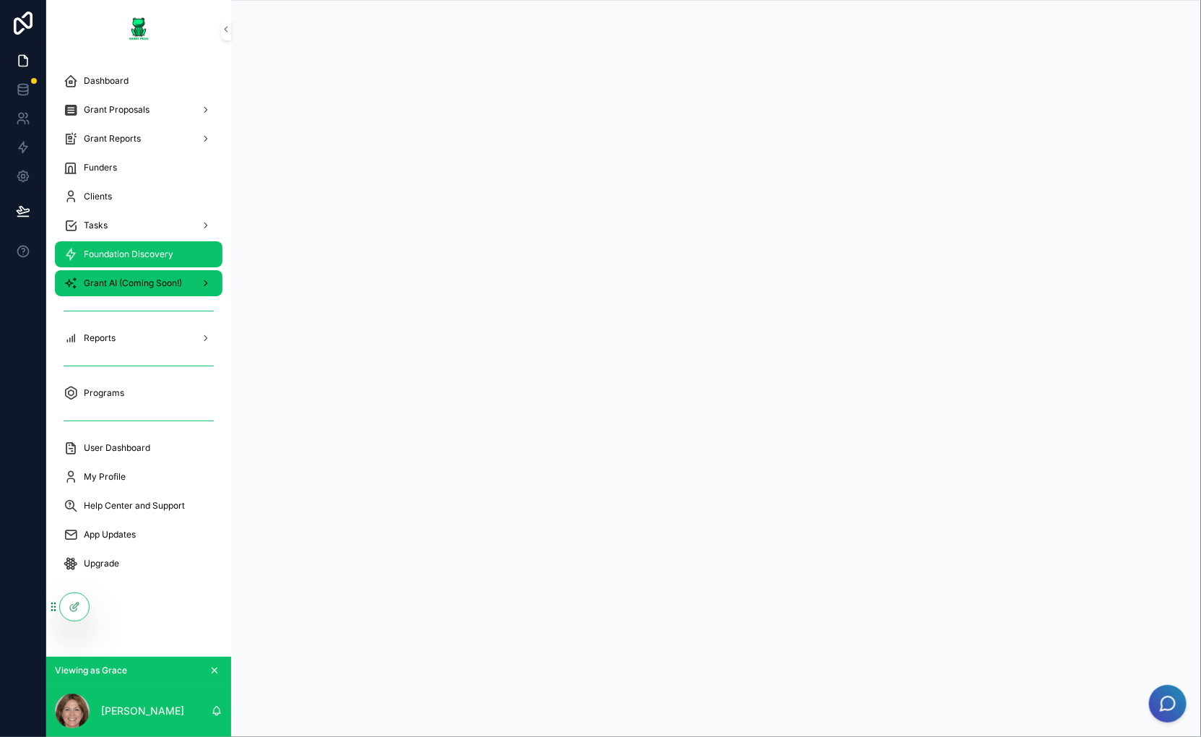
click at [131, 288] on span "Grant AI (Coming Soon!)" at bounding box center [133, 283] width 98 height 12
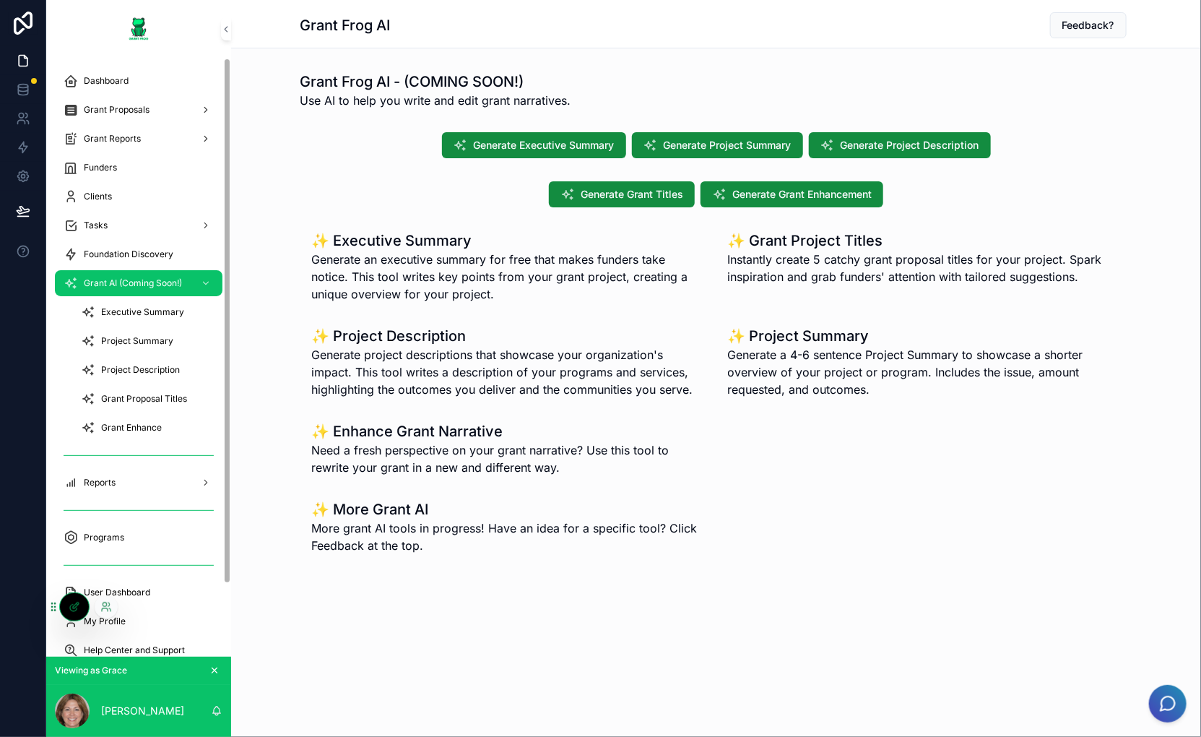
click at [79, 605] on icon at bounding box center [75, 607] width 12 height 12
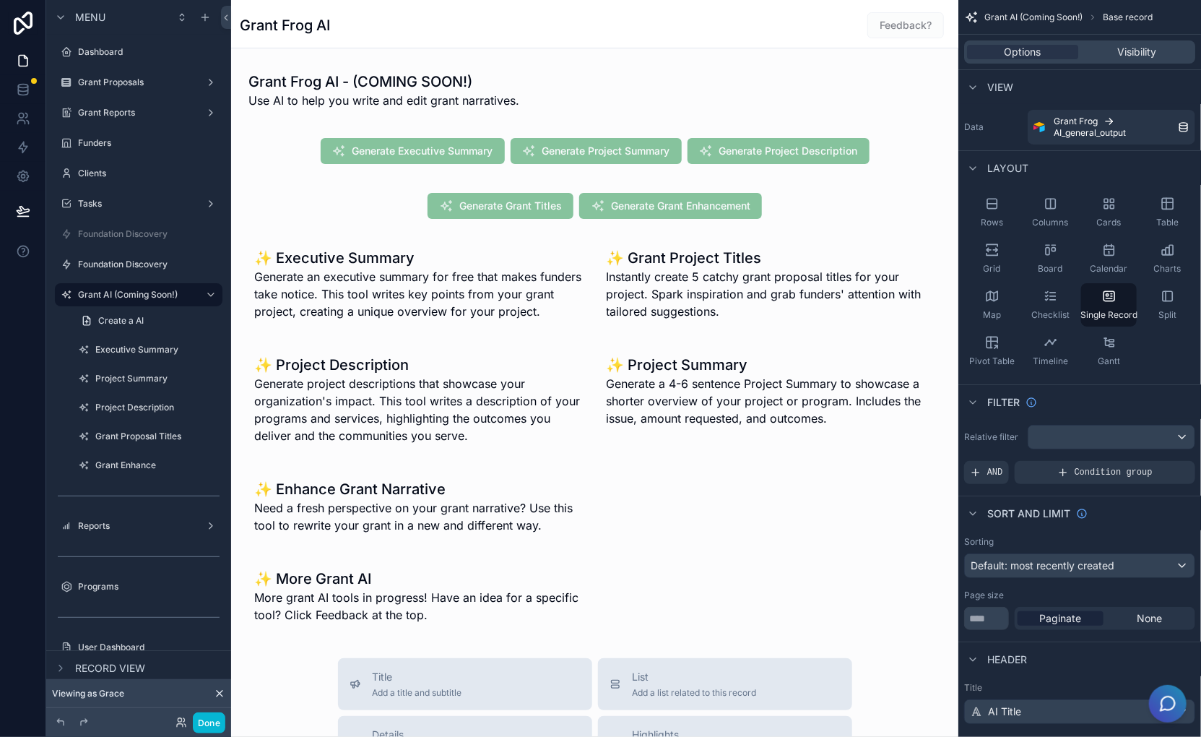
click at [434, 82] on div "scrollable content" at bounding box center [594, 644] width 727 height 1288
click at [434, 82] on div "scrollable content" at bounding box center [595, 90] width 716 height 49
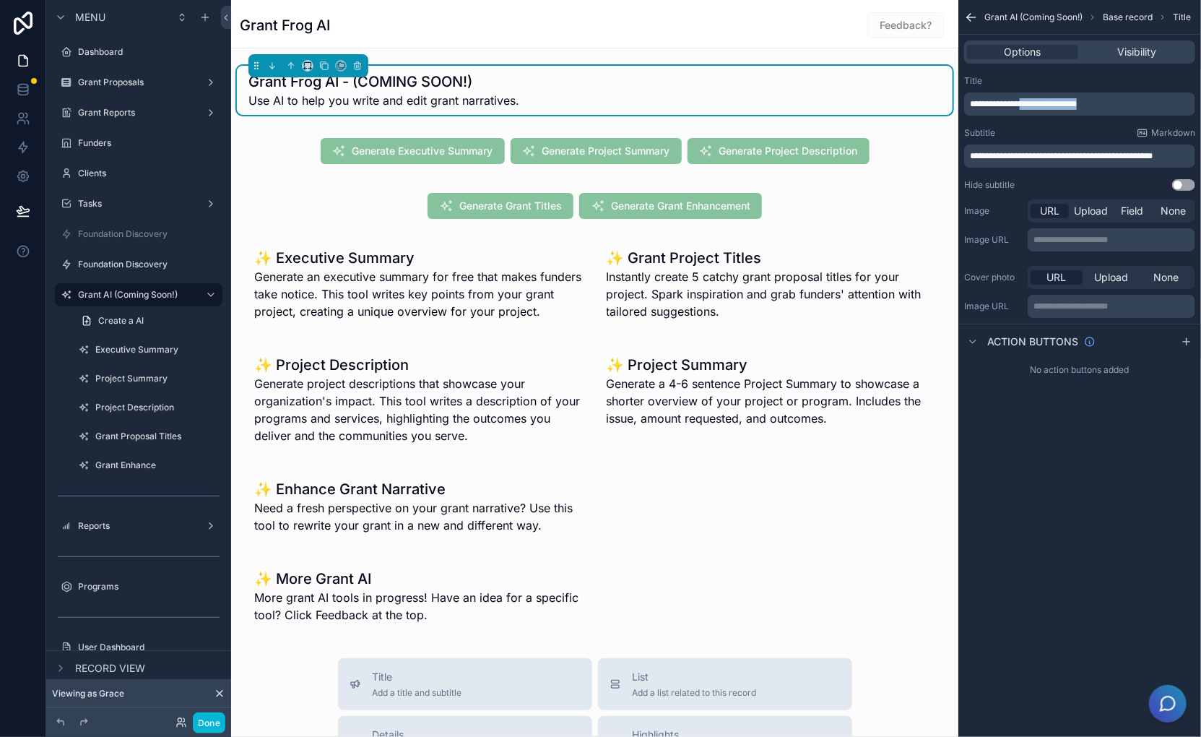
drag, startPoint x: 1028, startPoint y: 104, endPoint x: 1160, endPoint y: 92, distance: 132.8
click at [1160, 92] on div "**********" at bounding box center [1079, 95] width 231 height 40
click at [210, 725] on button "Done" at bounding box center [209, 722] width 33 height 21
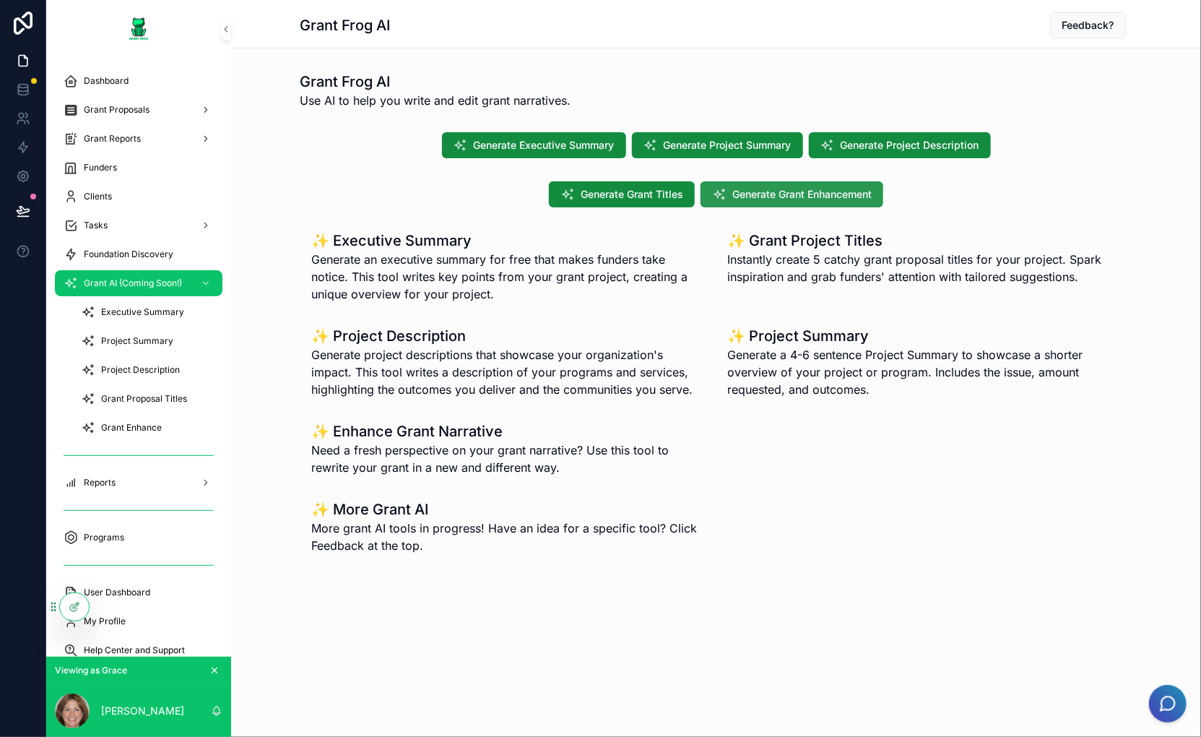
click at [830, 191] on span "Generate Grant Enhancement" at bounding box center [802, 194] width 139 height 14
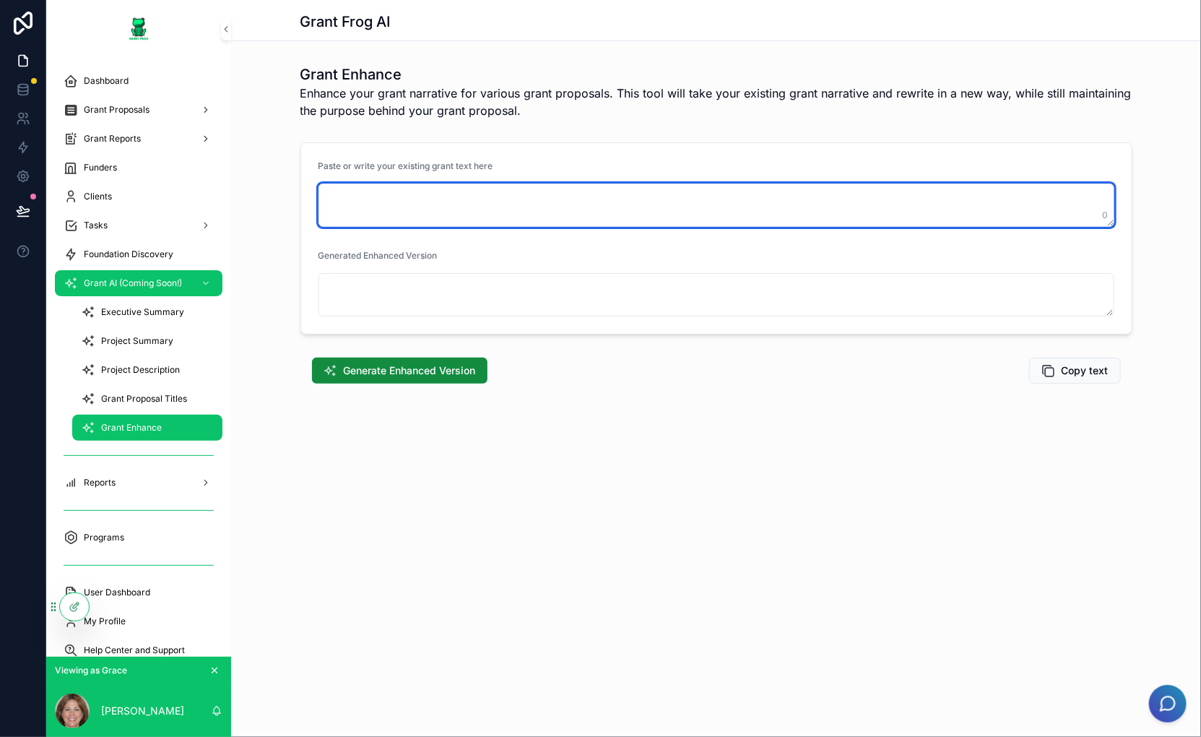
click at [823, 224] on textarea "scrollable content" at bounding box center [717, 204] width 796 height 43
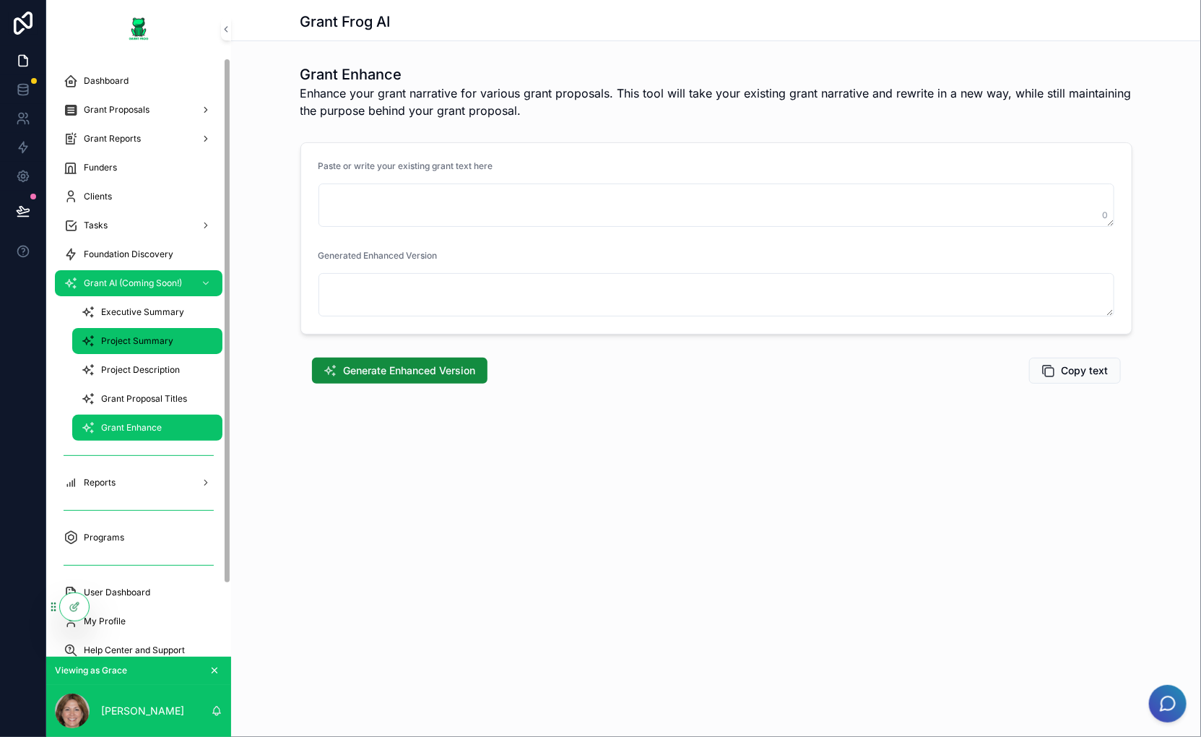
click at [139, 342] on span "Project Summary" at bounding box center [137, 341] width 72 height 12
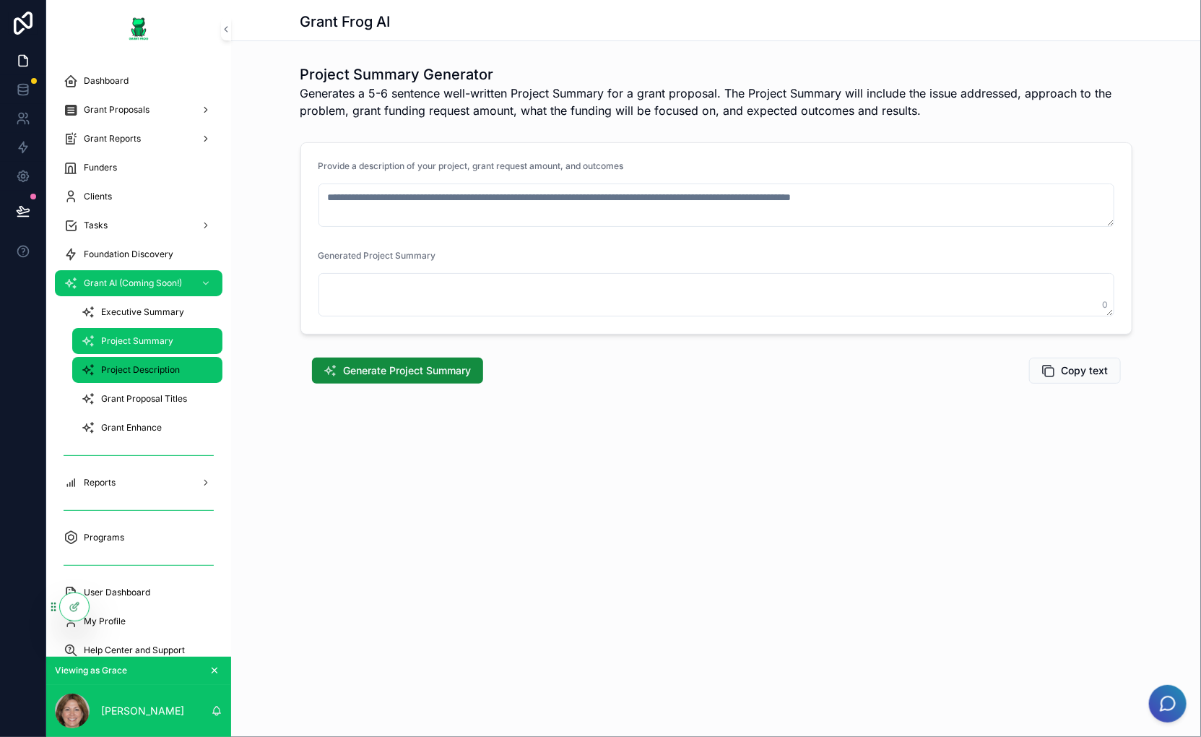
click at [149, 366] on span "Project Description" at bounding box center [140, 370] width 79 height 12
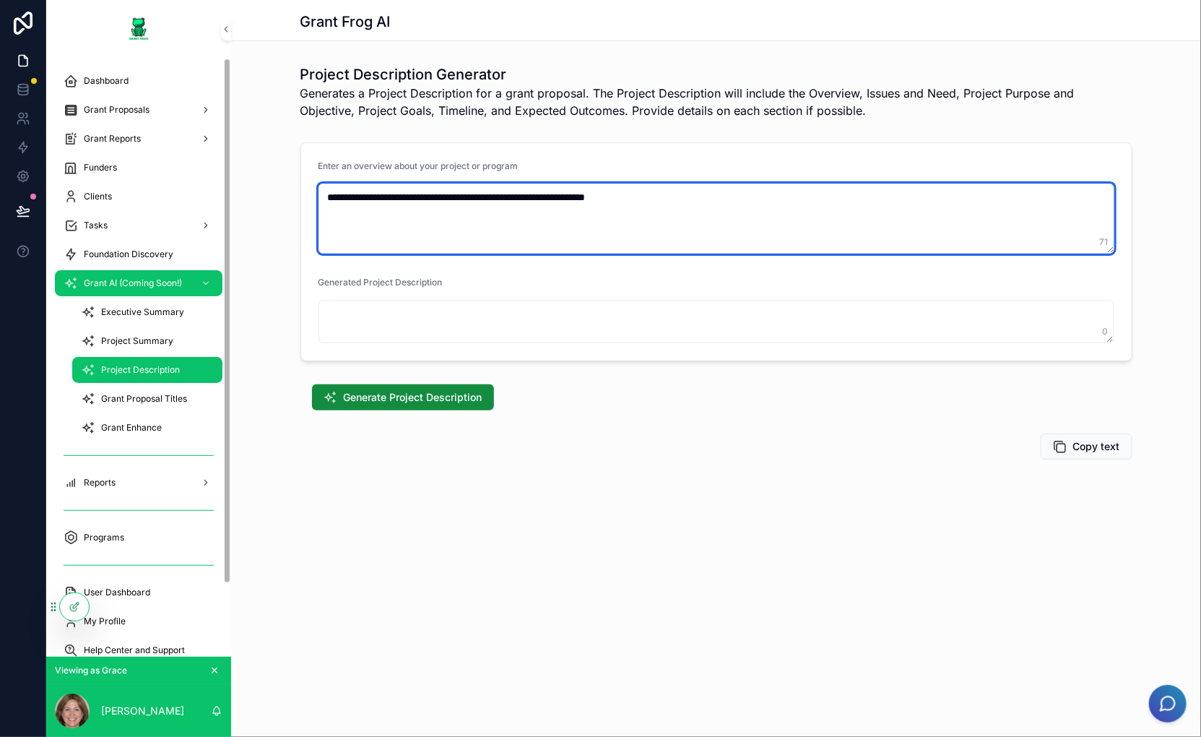
click at [590, 191] on textarea "**********" at bounding box center [717, 218] width 797 height 70
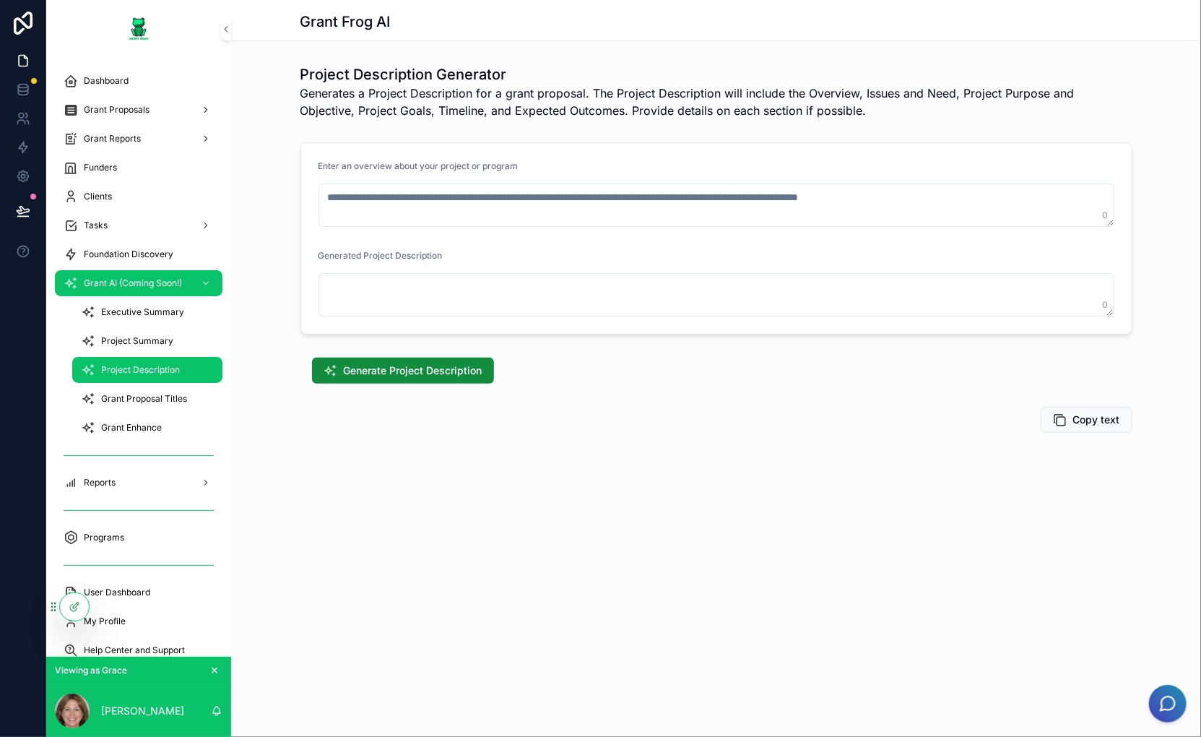
click at [813, 460] on div "Grant Frog AI Project Description Generator Generates a Project Description for…" at bounding box center [716, 265] width 970 height 531
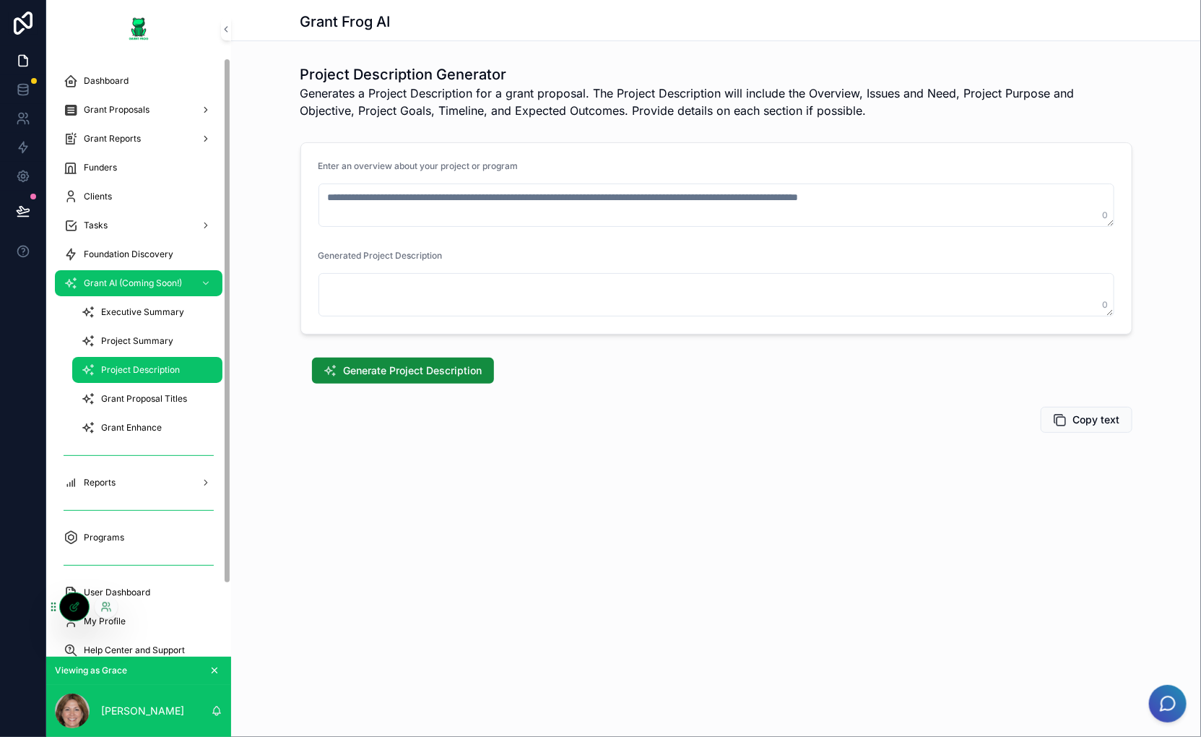
click at [70, 607] on icon at bounding box center [73, 608] width 7 height 7
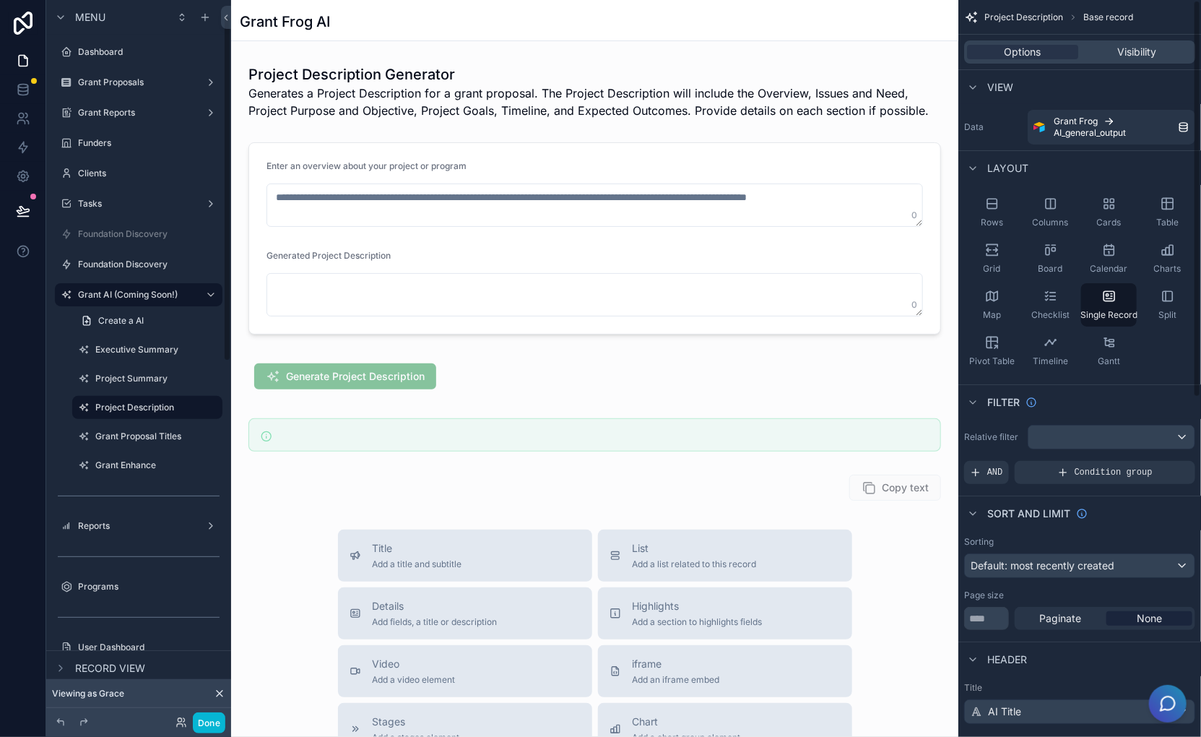
scroll to position [33, 0]
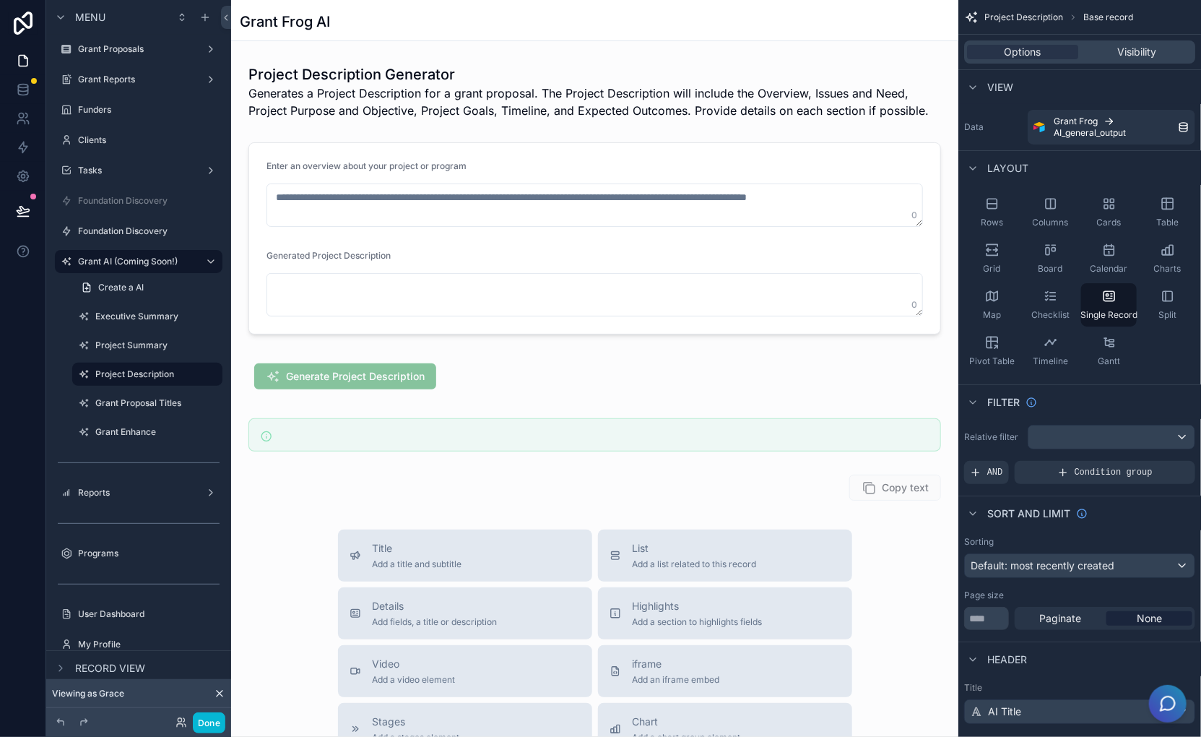
click at [662, 397] on div "scrollable content" at bounding box center [594, 580] width 727 height 1160
click at [640, 377] on div "scrollable content" at bounding box center [595, 376] width 716 height 49
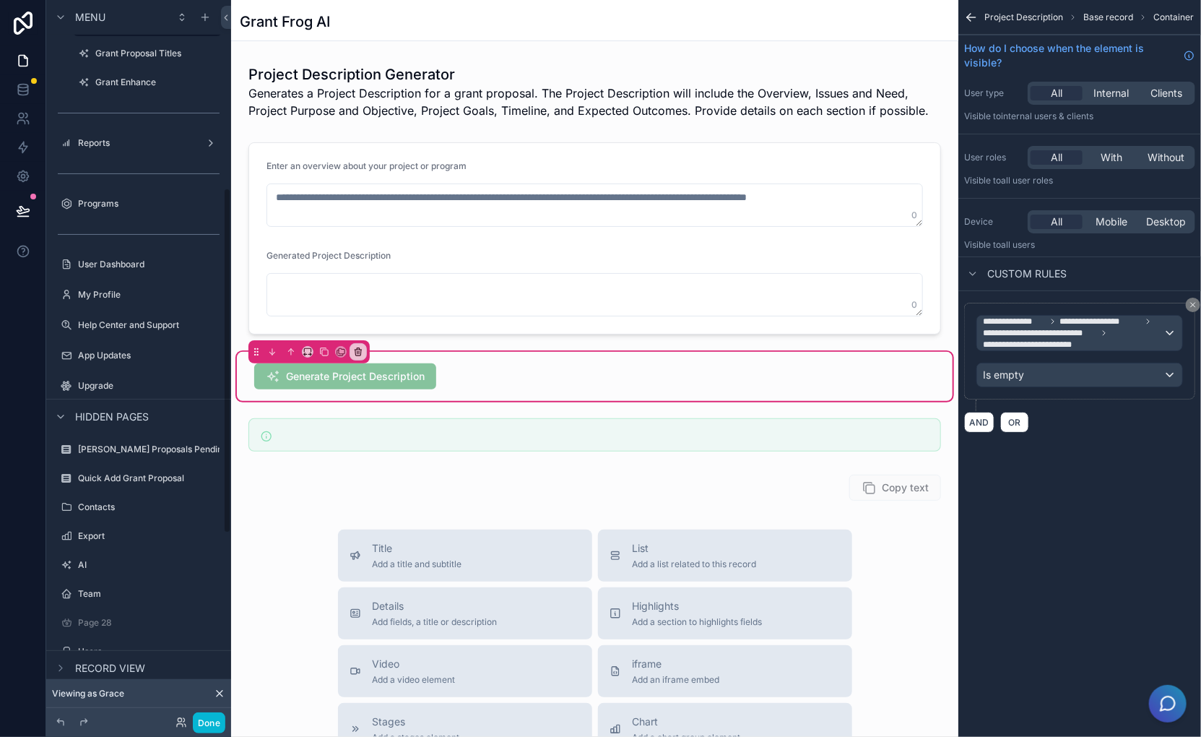
scroll to position [394, 0]
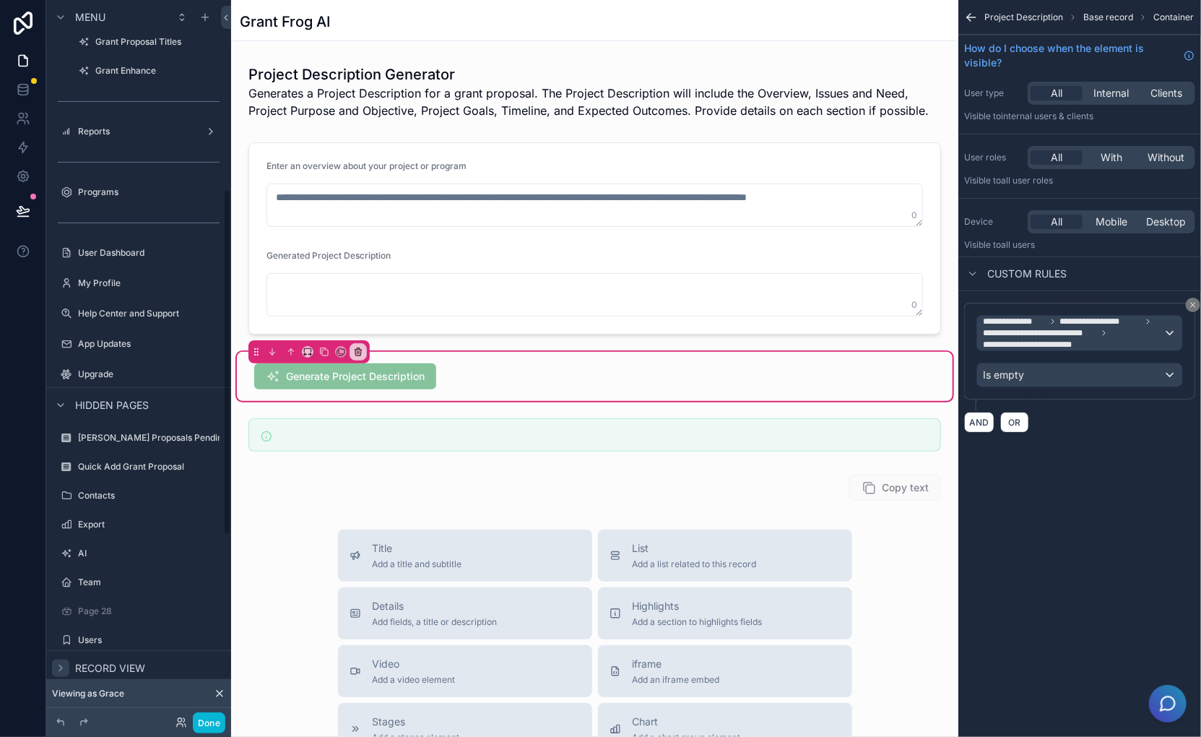
click at [53, 669] on div "scrollable content" at bounding box center [60, 668] width 17 height 17
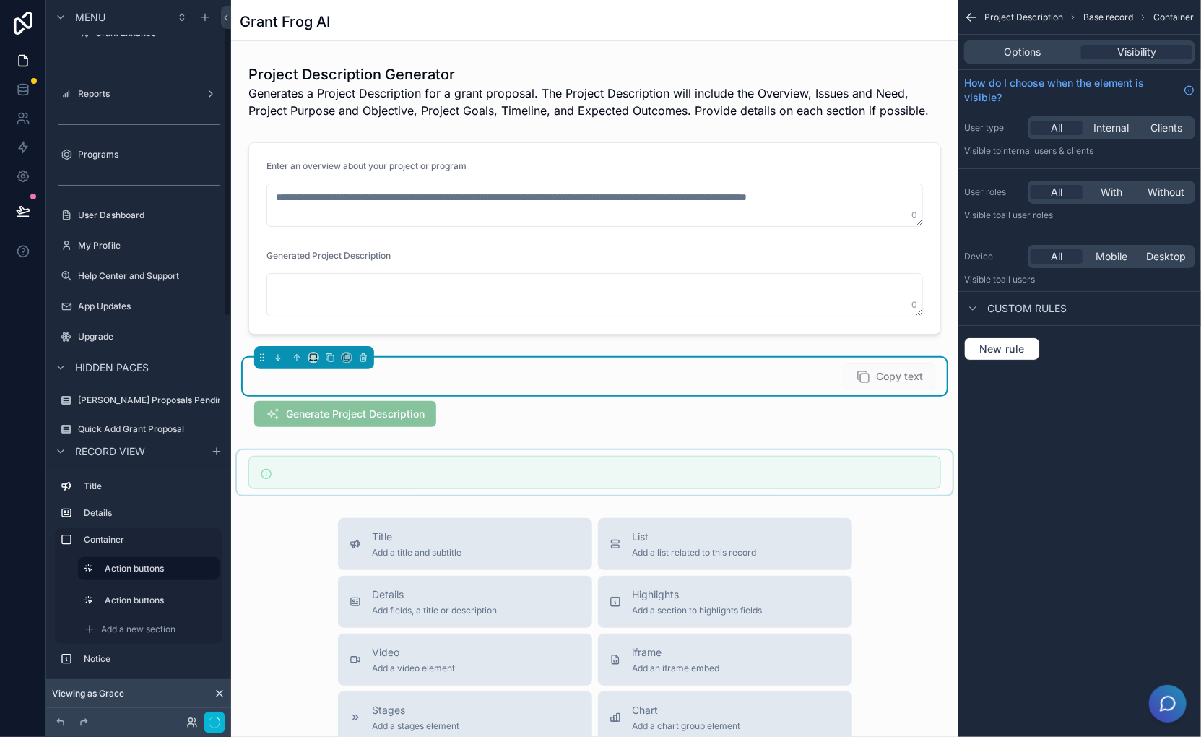
scroll to position [33, 0]
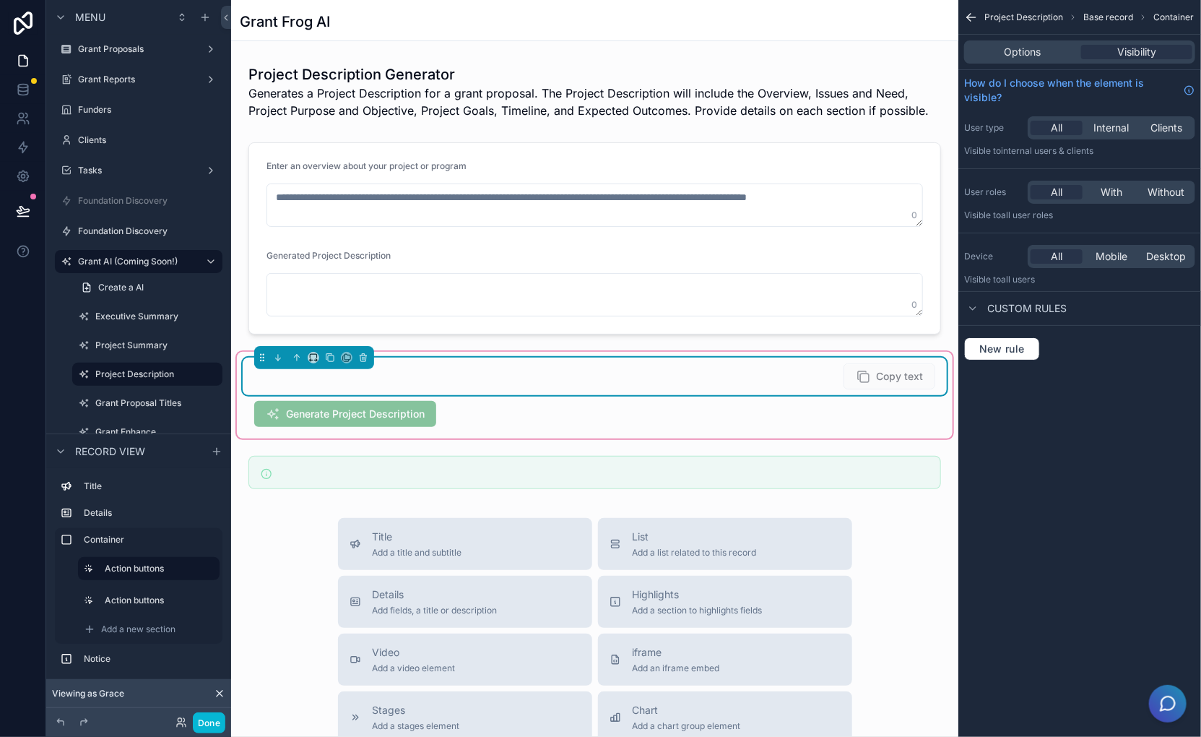
click at [697, 380] on div "Copy text" at bounding box center [594, 376] width 681 height 26
click at [1052, 51] on div "Options" at bounding box center [1022, 52] width 111 height 14
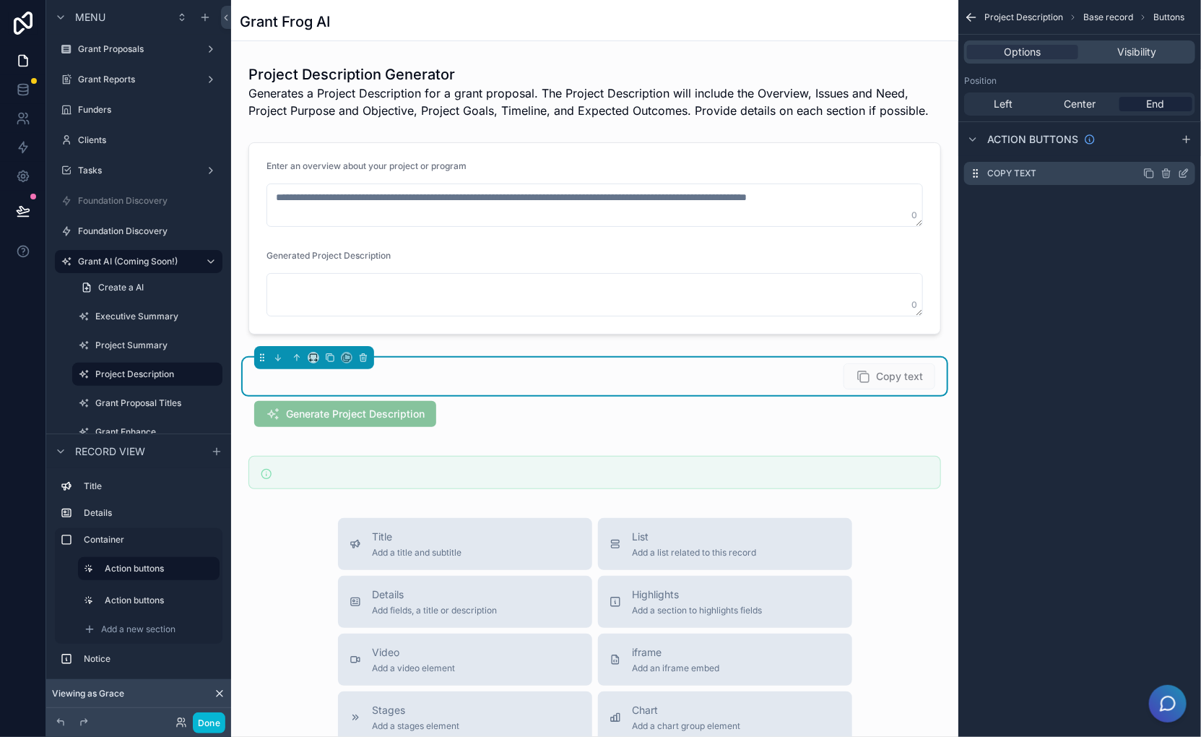
click at [1188, 175] on icon "scrollable content" at bounding box center [1184, 174] width 12 height 12
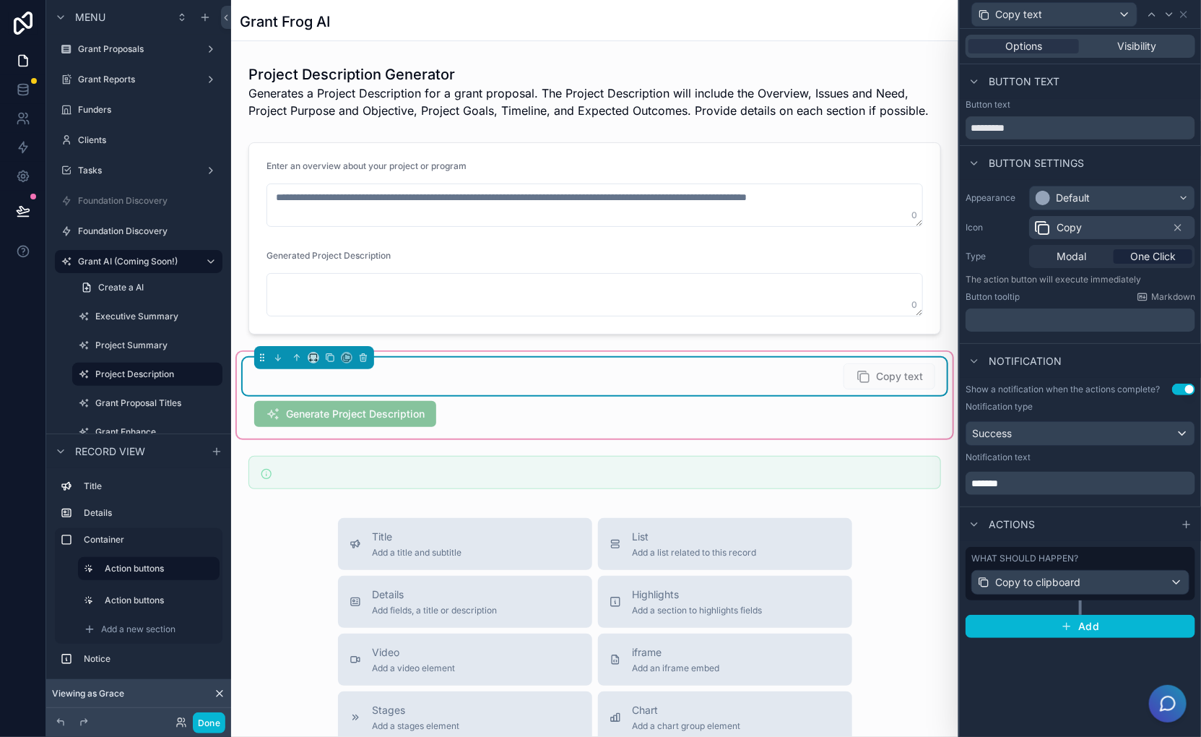
click at [602, 384] on div "Copy text" at bounding box center [594, 376] width 681 height 26
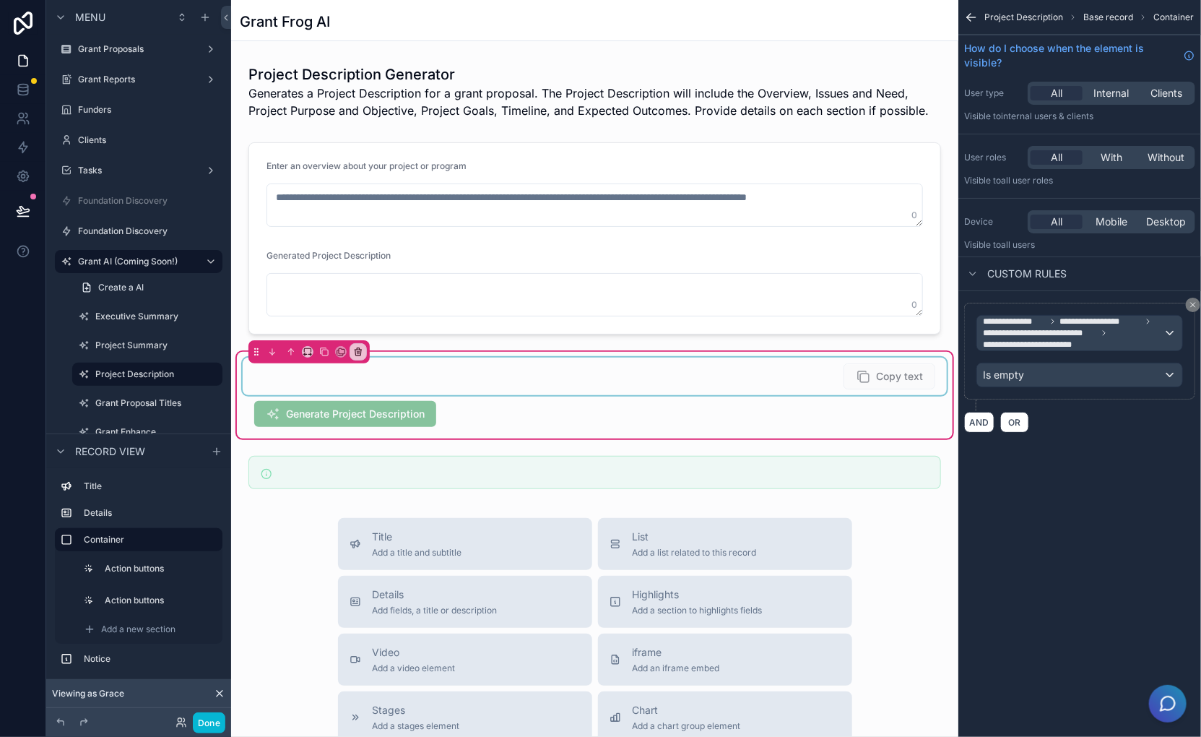
click at [692, 388] on div "scrollable content" at bounding box center [595, 377] width 704 height 38
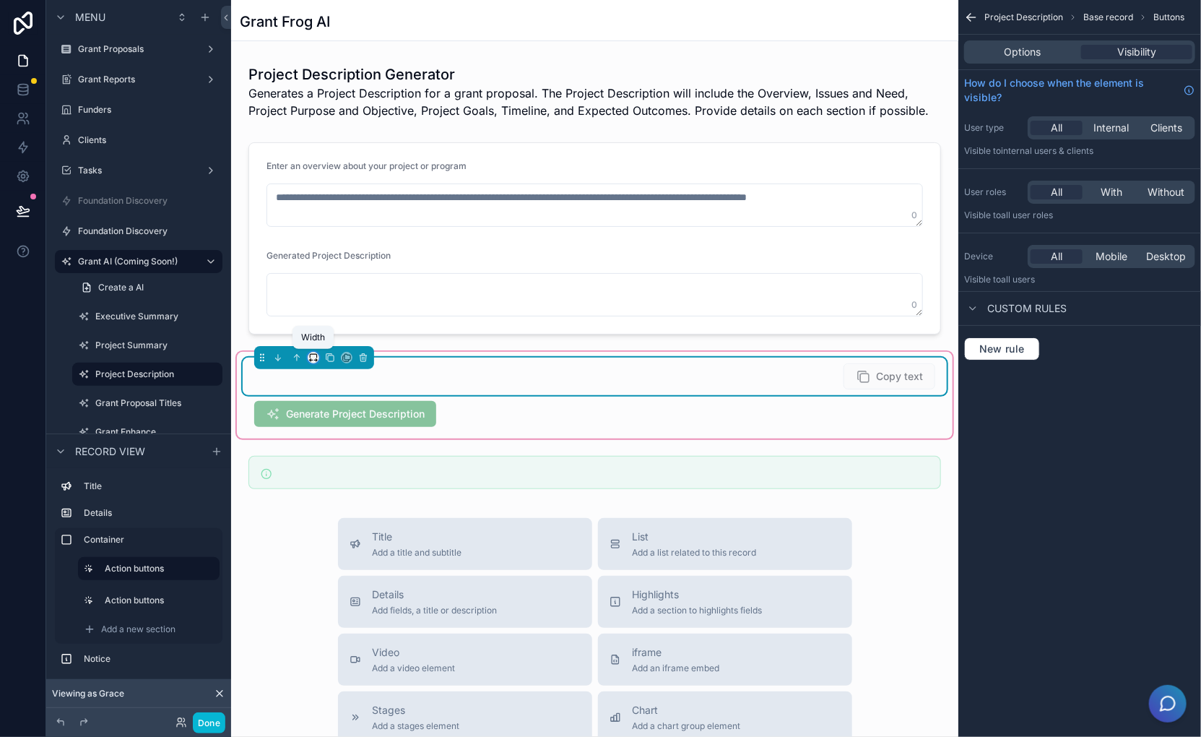
click at [314, 360] on icon "scrollable content" at bounding box center [315, 360] width 3 height 0
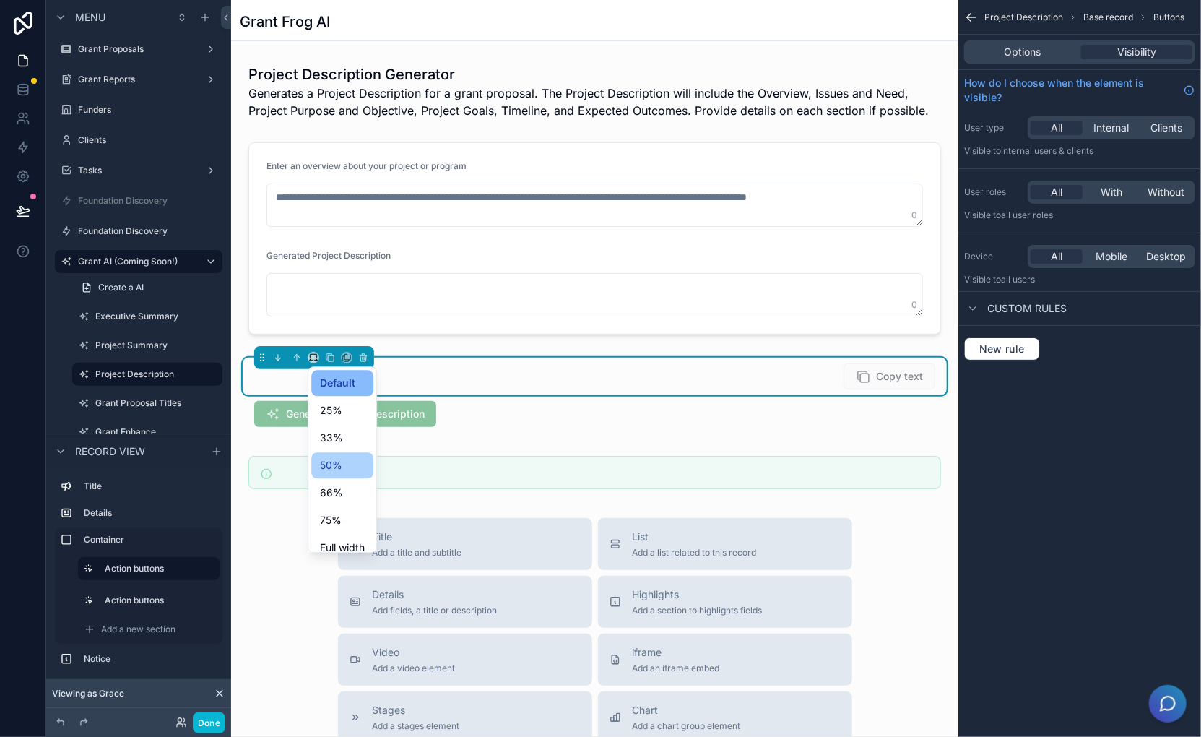
click at [339, 463] on span "50%" at bounding box center [331, 465] width 22 height 17
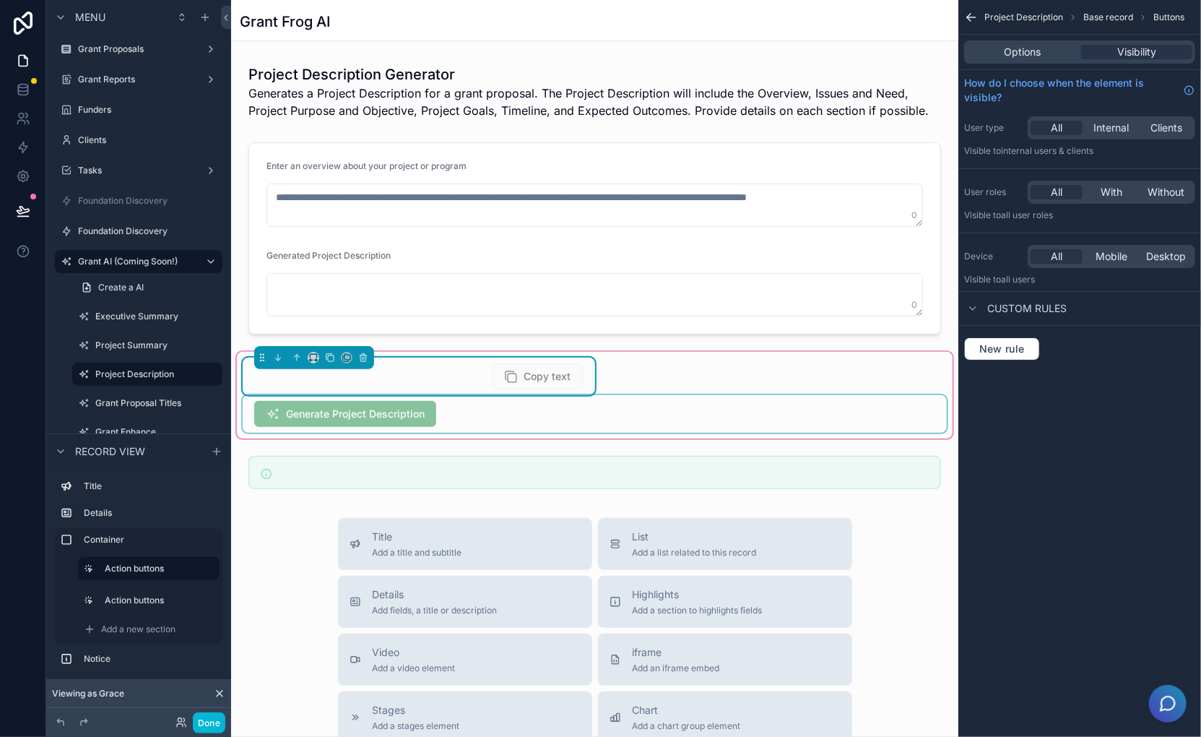
click at [509, 411] on div "scrollable content" at bounding box center [595, 414] width 704 height 38
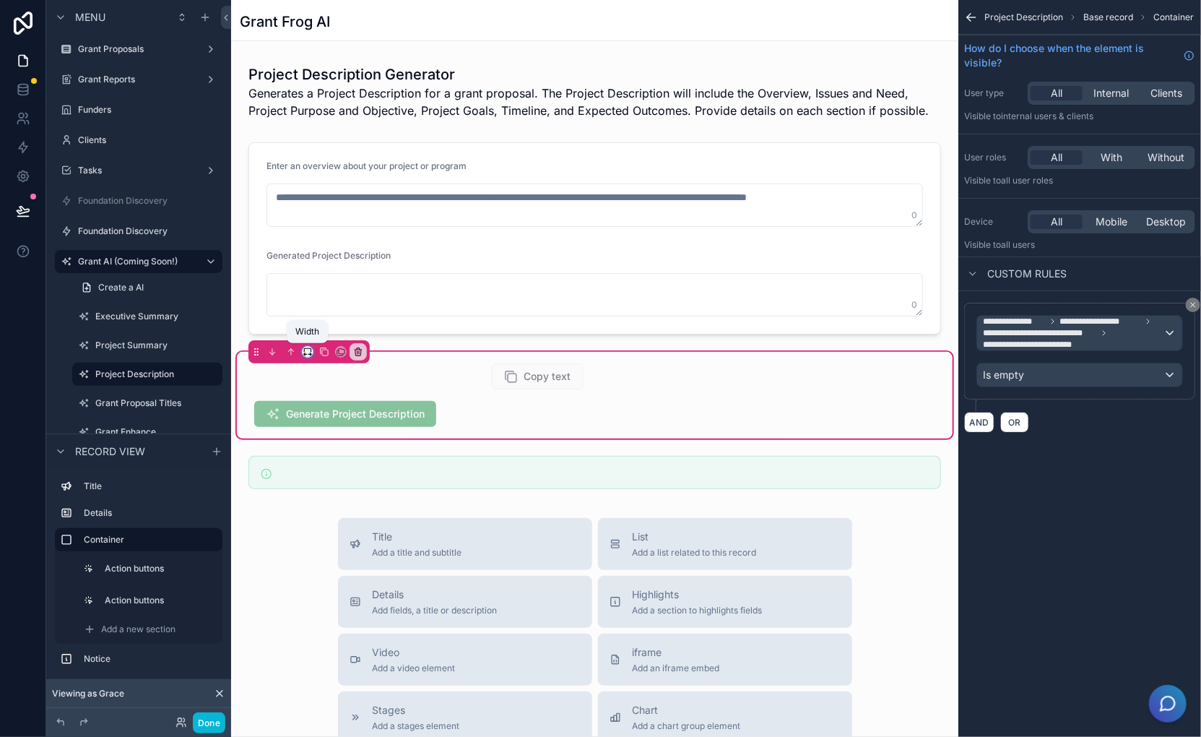
click at [307, 355] on icon "scrollable content" at bounding box center [308, 352] width 10 height 10
click at [334, 459] on span "50%" at bounding box center [325, 459] width 22 height 17
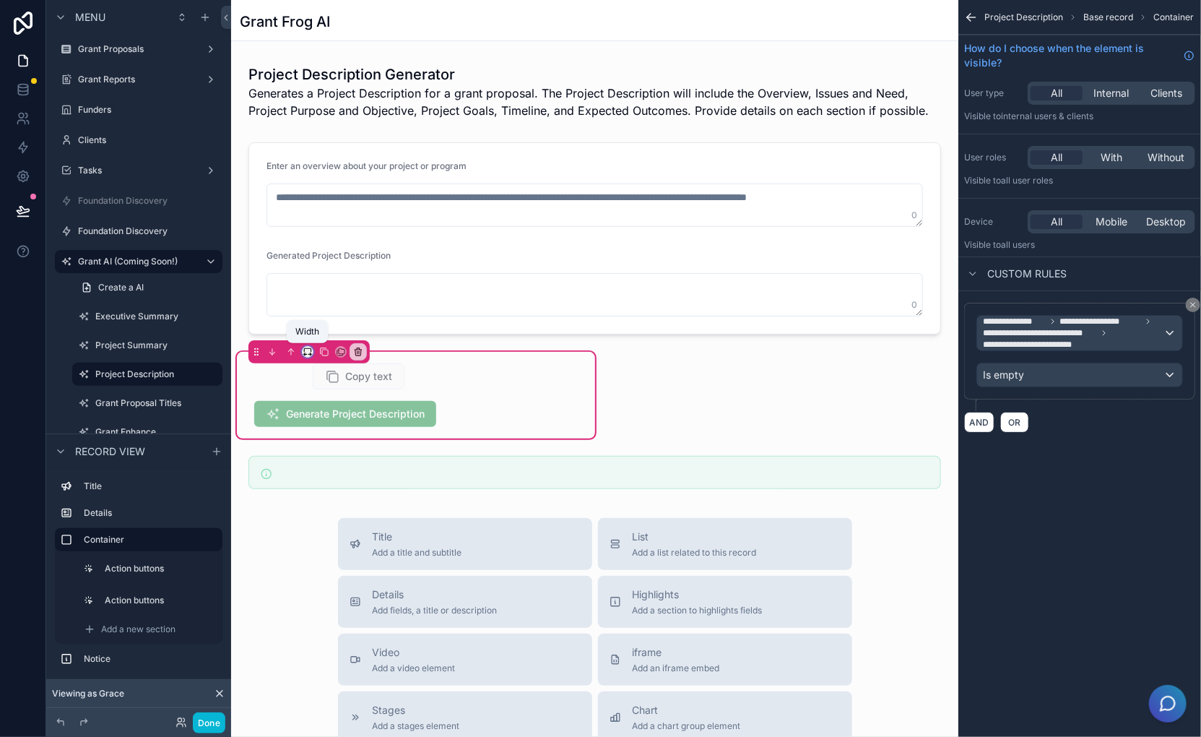
click at [303, 347] on icon "scrollable content" at bounding box center [308, 352] width 10 height 10
click at [342, 370] on span "Default" at bounding box center [331, 376] width 34 height 17
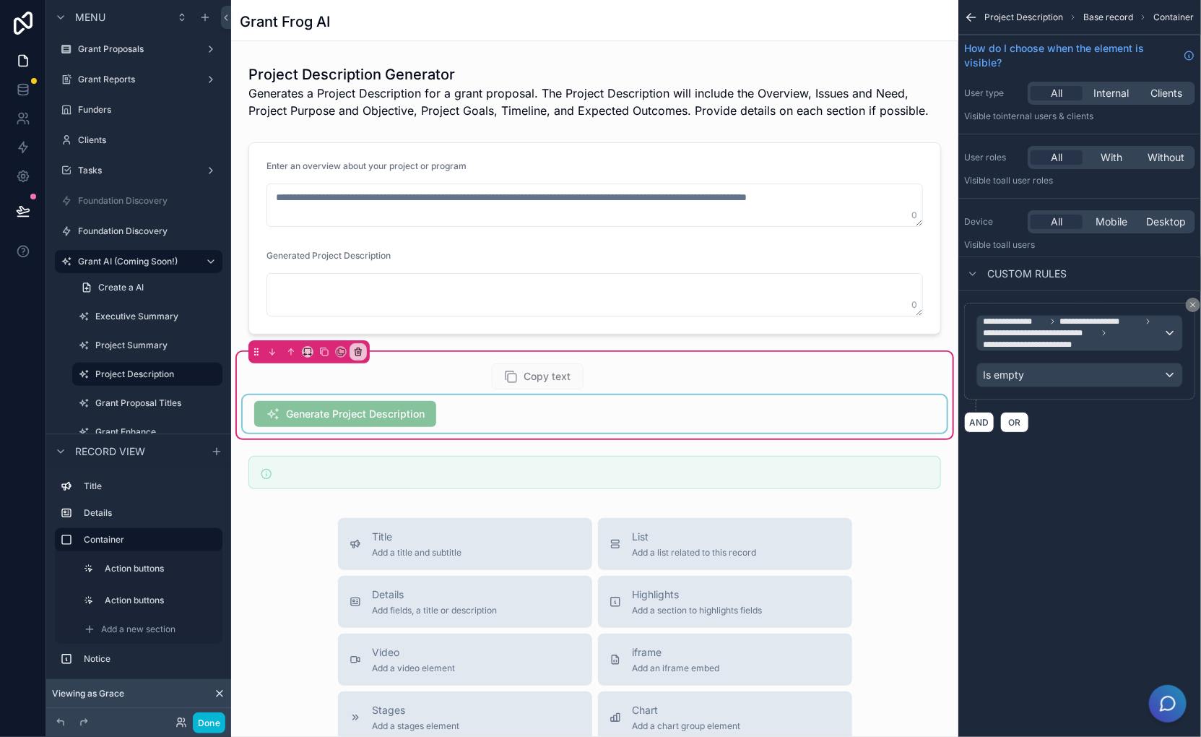
click at [510, 413] on div "scrollable content" at bounding box center [595, 414] width 704 height 38
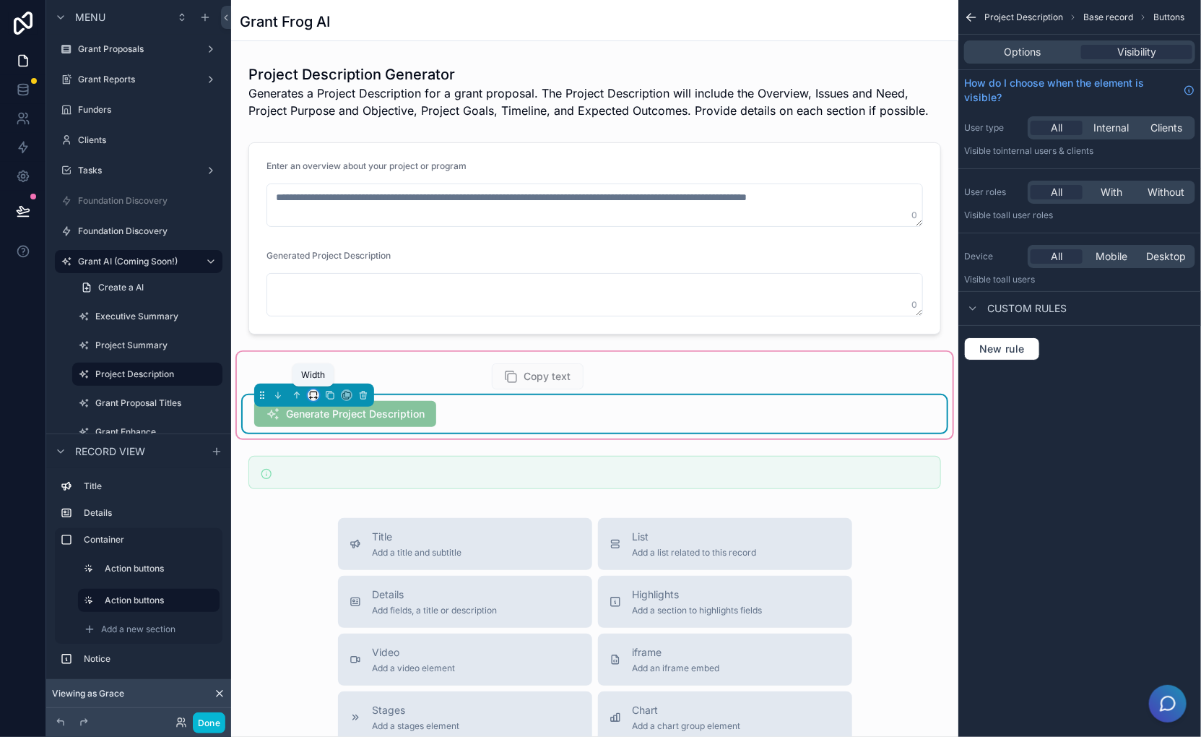
click at [311, 397] on icon "scrollable content" at bounding box center [313, 395] width 10 height 10
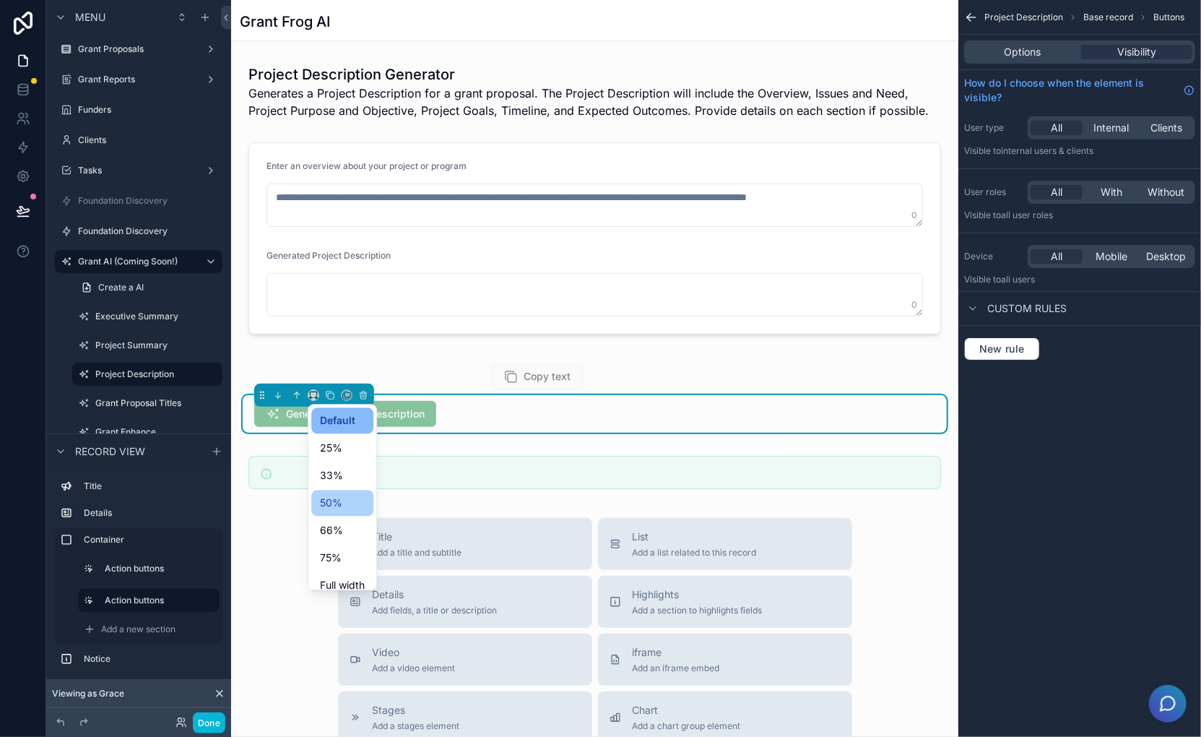
click at [341, 506] on span "50%" at bounding box center [331, 502] width 22 height 17
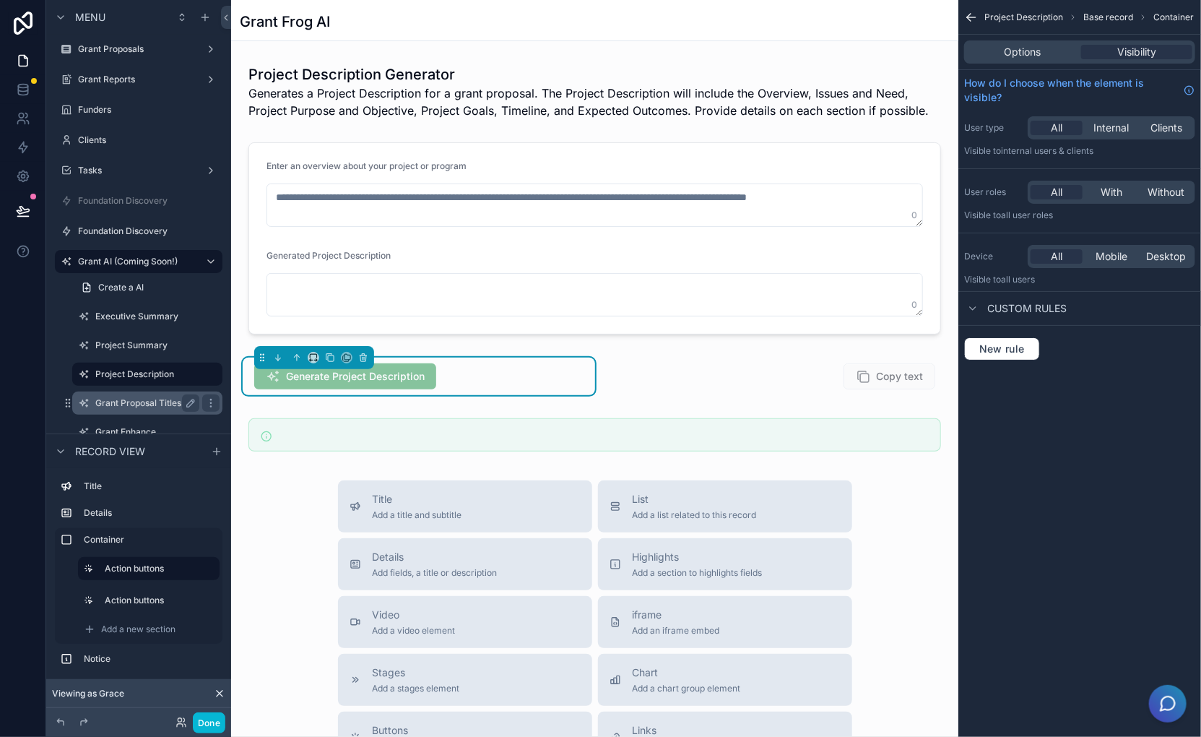
click at [135, 408] on label "Grant Proposal Titles" at bounding box center [144, 403] width 98 height 12
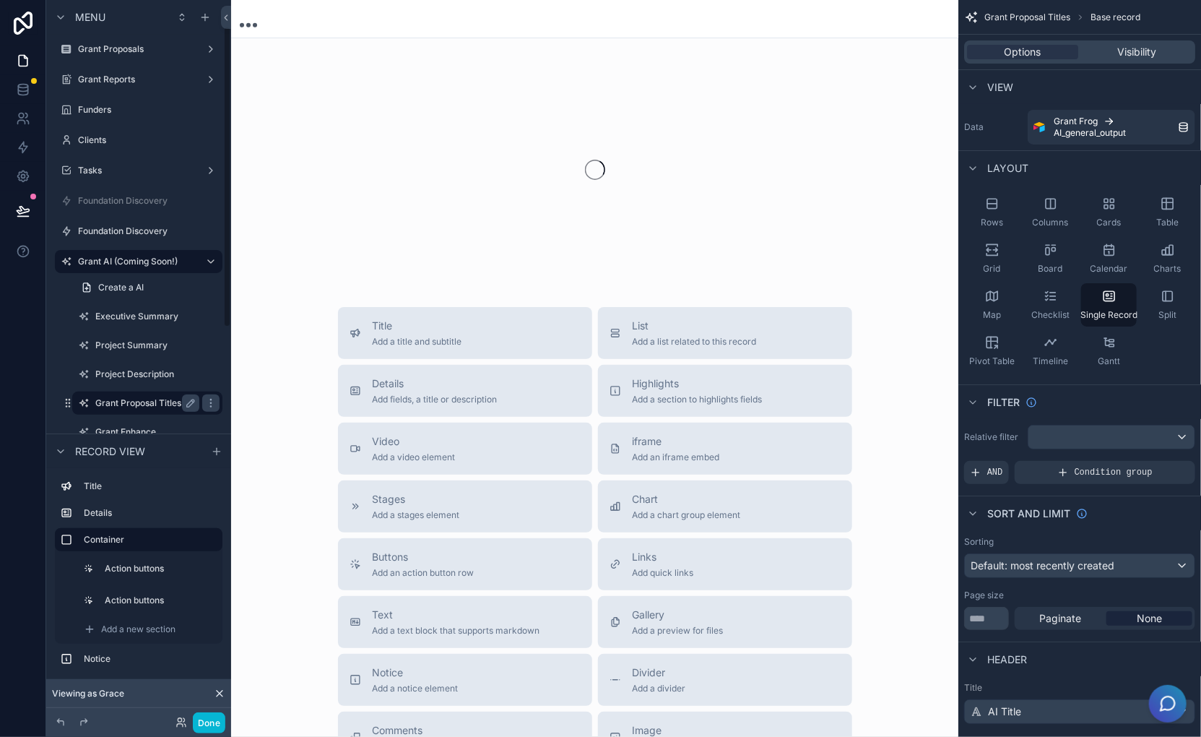
scroll to position [62, 0]
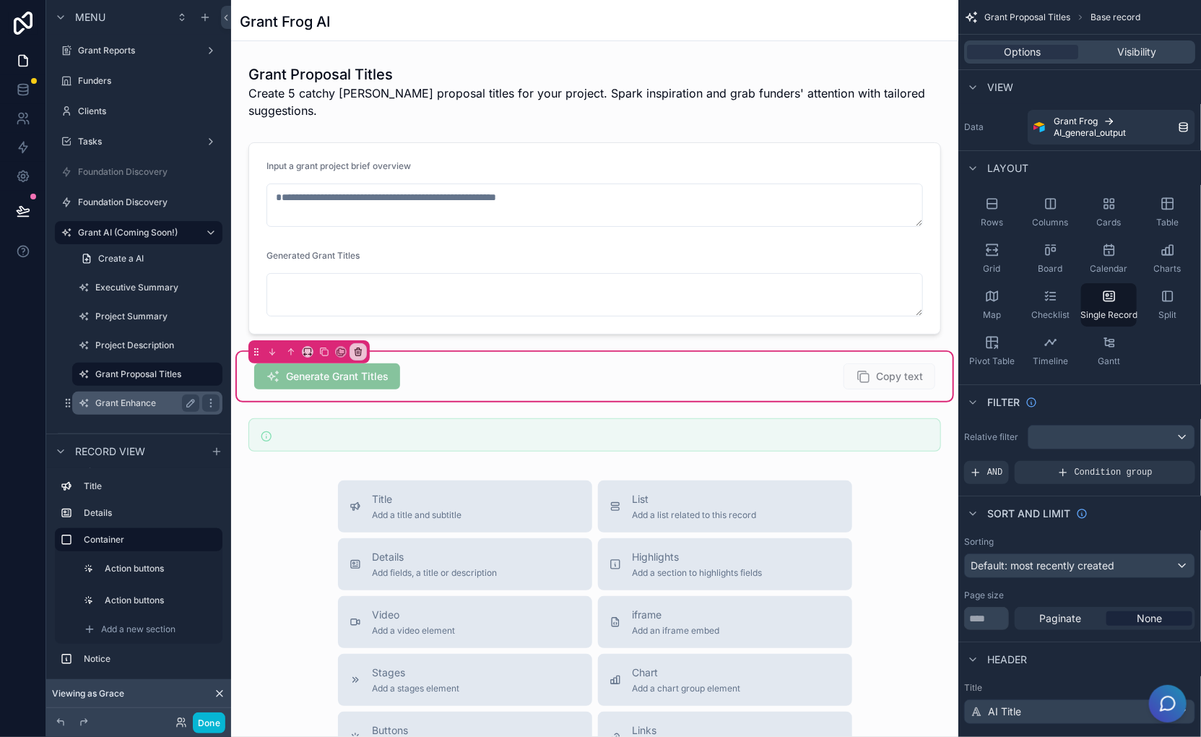
click at [129, 405] on label "Grant Enhance" at bounding box center [144, 403] width 98 height 12
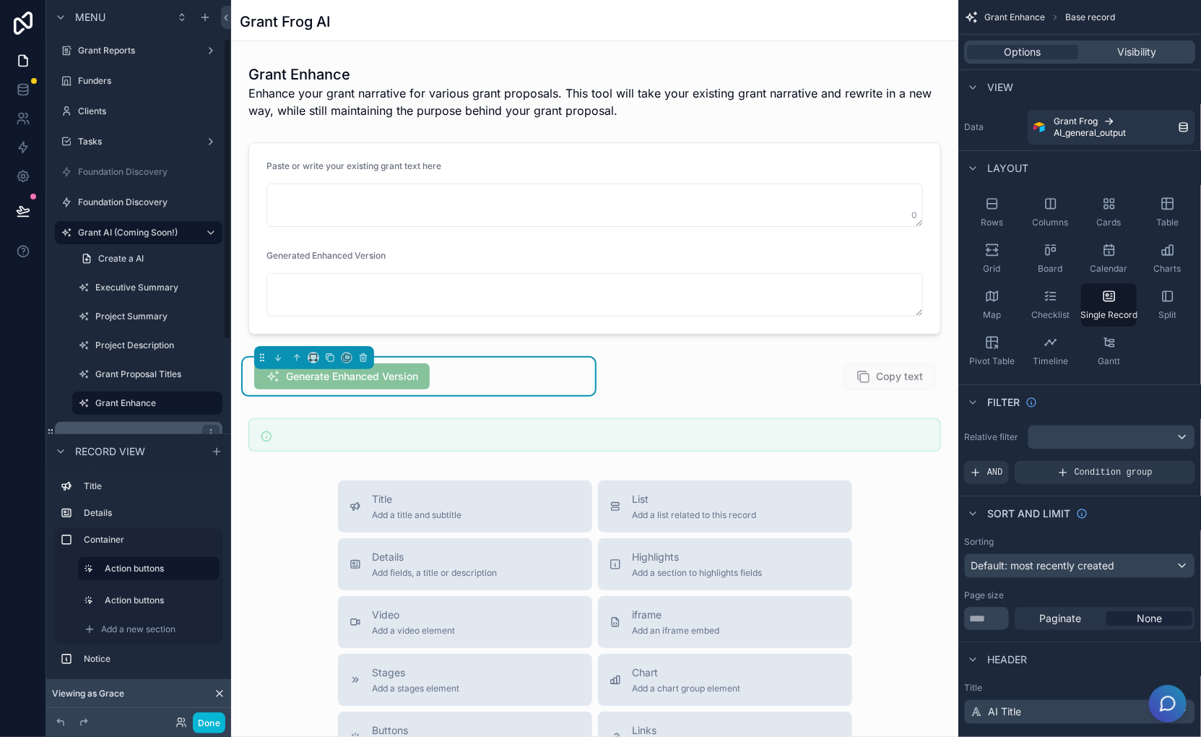
scroll to position [91, 0]
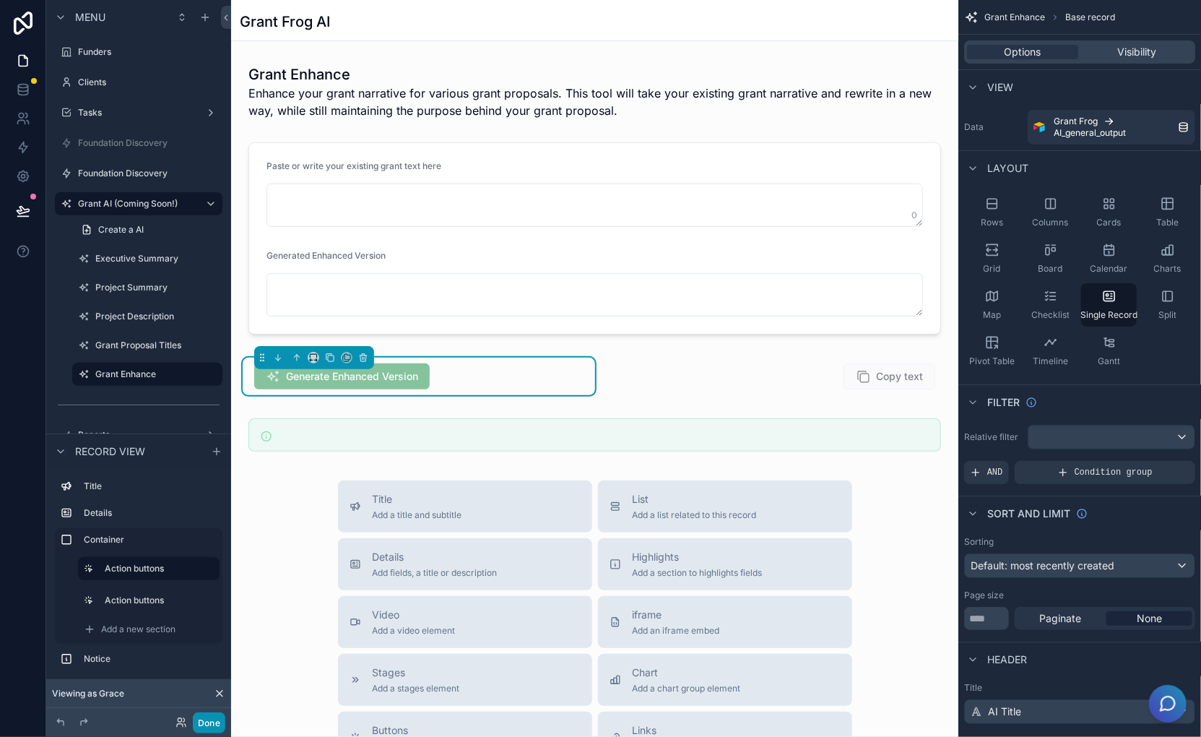
click at [204, 714] on button "Done" at bounding box center [209, 722] width 33 height 21
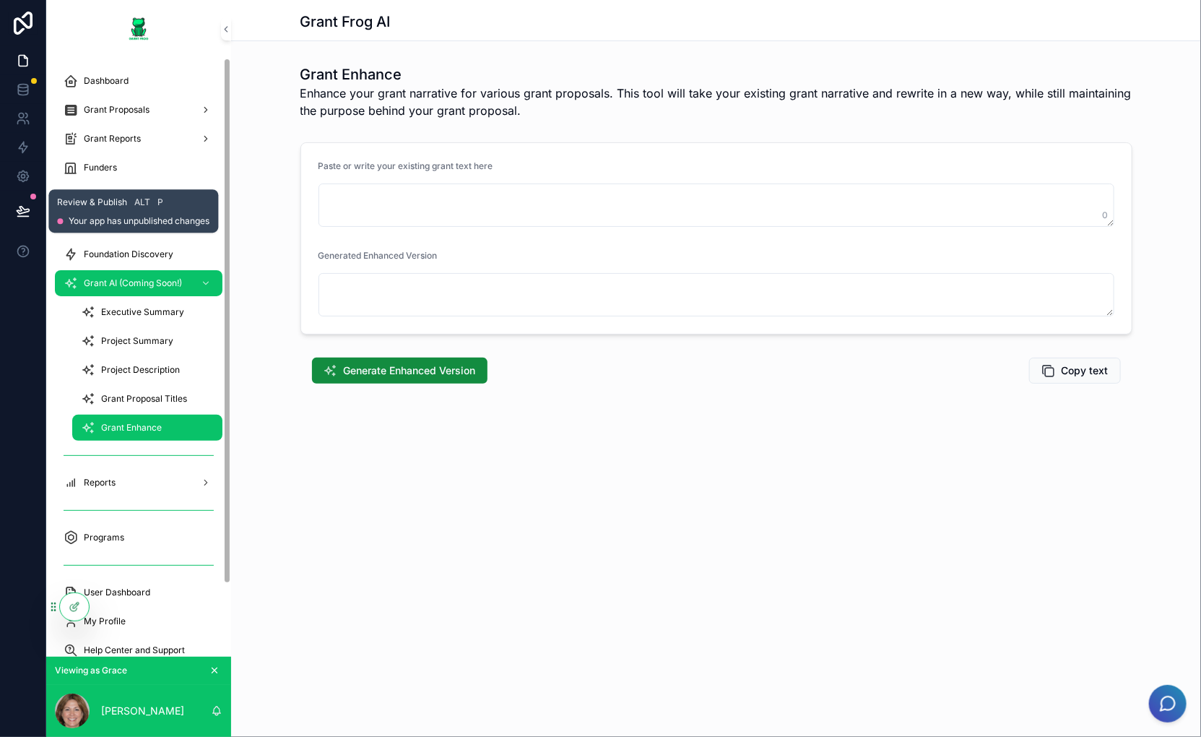
click at [22, 212] on icon at bounding box center [23, 210] width 12 height 7
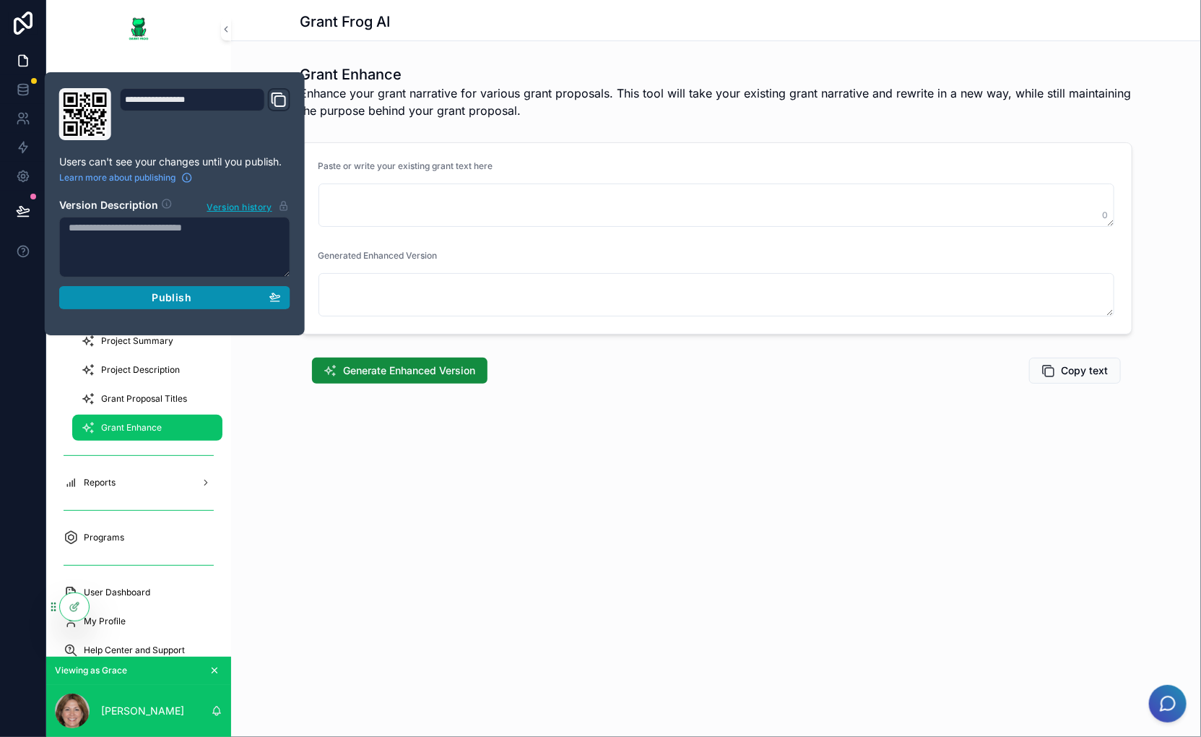
click at [128, 293] on div "Publish" at bounding box center [175, 297] width 212 height 13
